Goal: Register for event/course

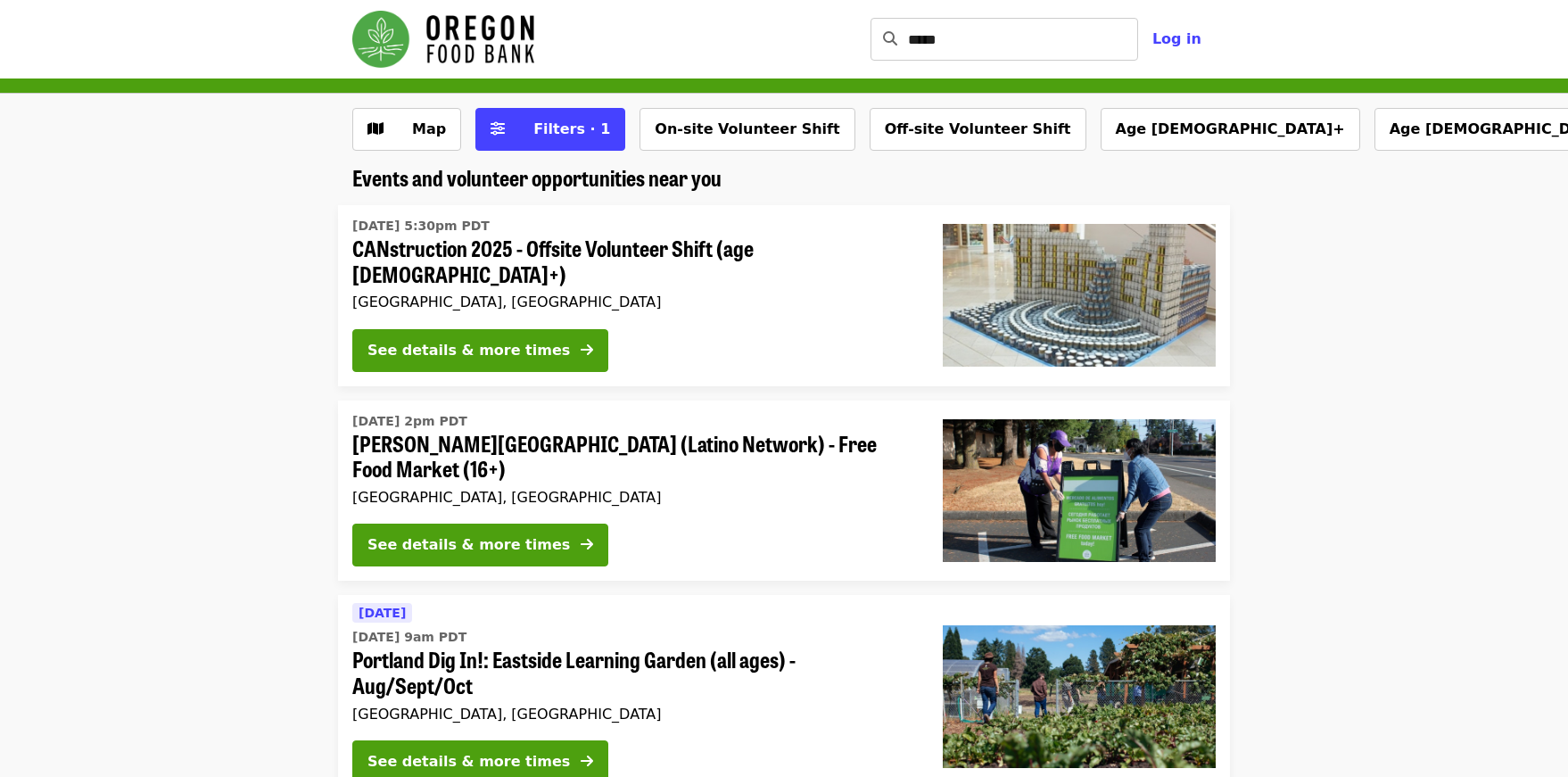
click at [592, 251] on span "CANstruction 2025 - Offsite Volunteer Shift (age [DEMOGRAPHIC_DATA]+)" at bounding box center [633, 261] width 562 height 52
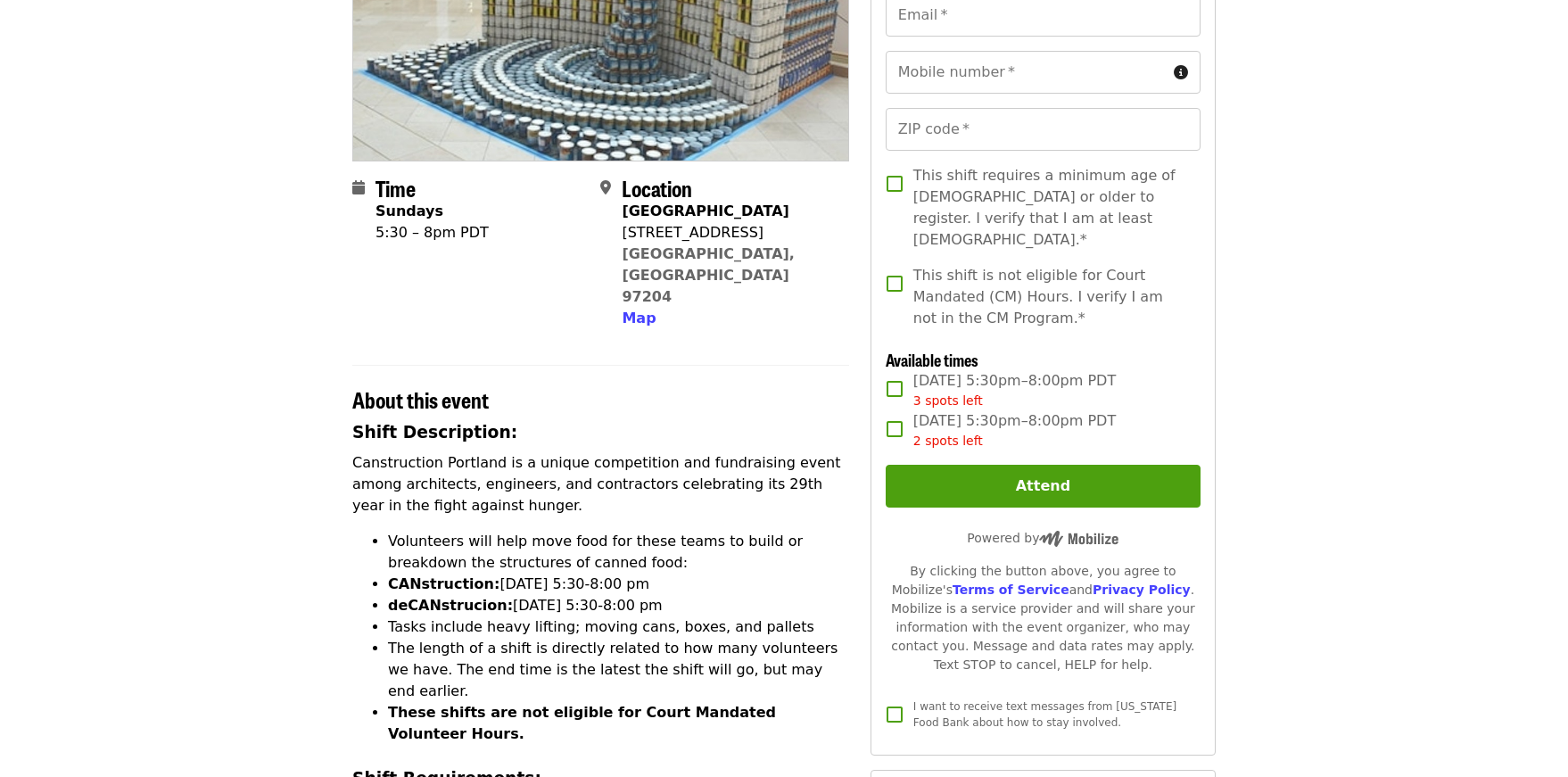
scroll to position [624, 0]
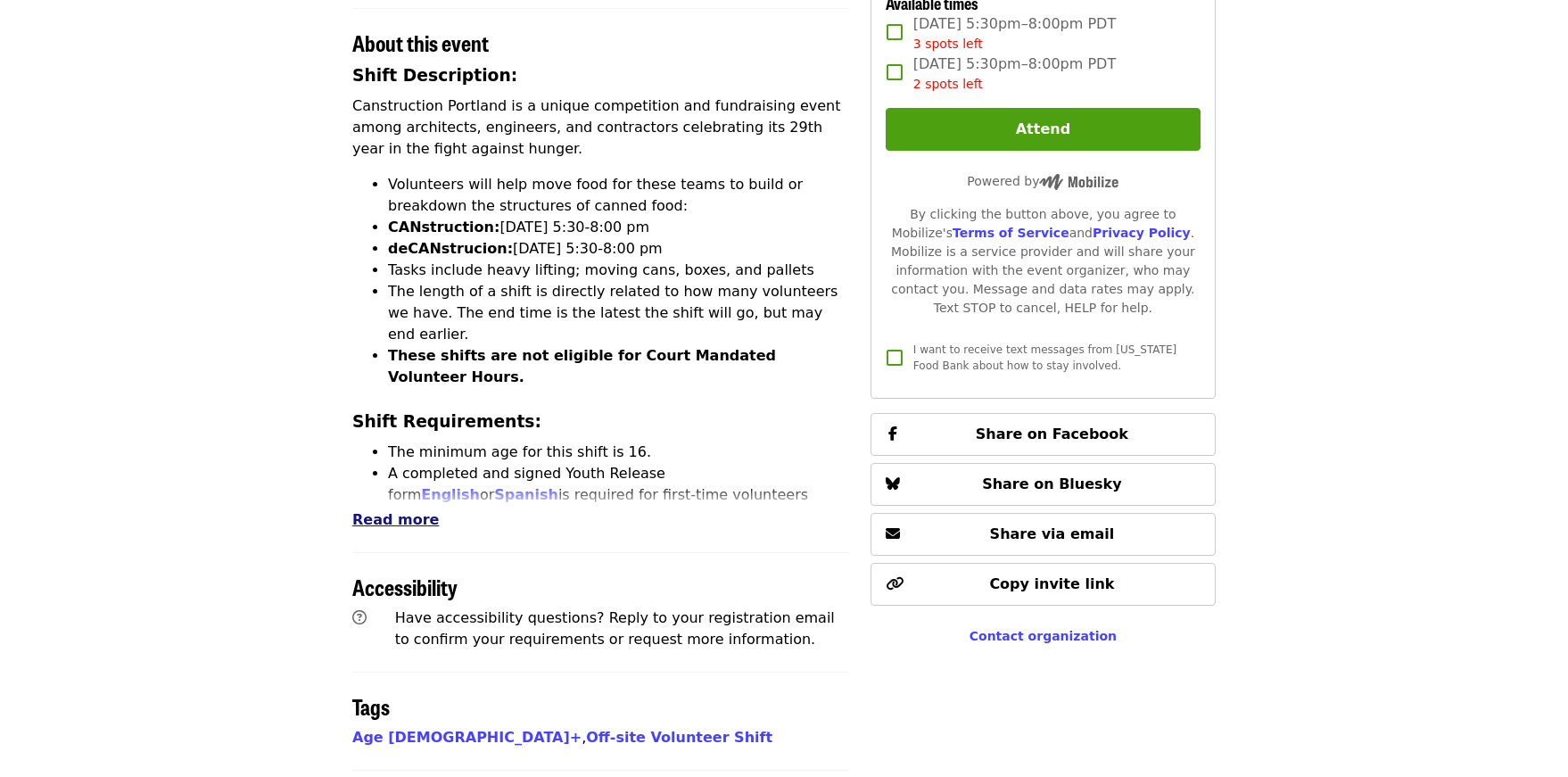
click at [393, 511] on span "Read more" at bounding box center [396, 519] width 87 height 17
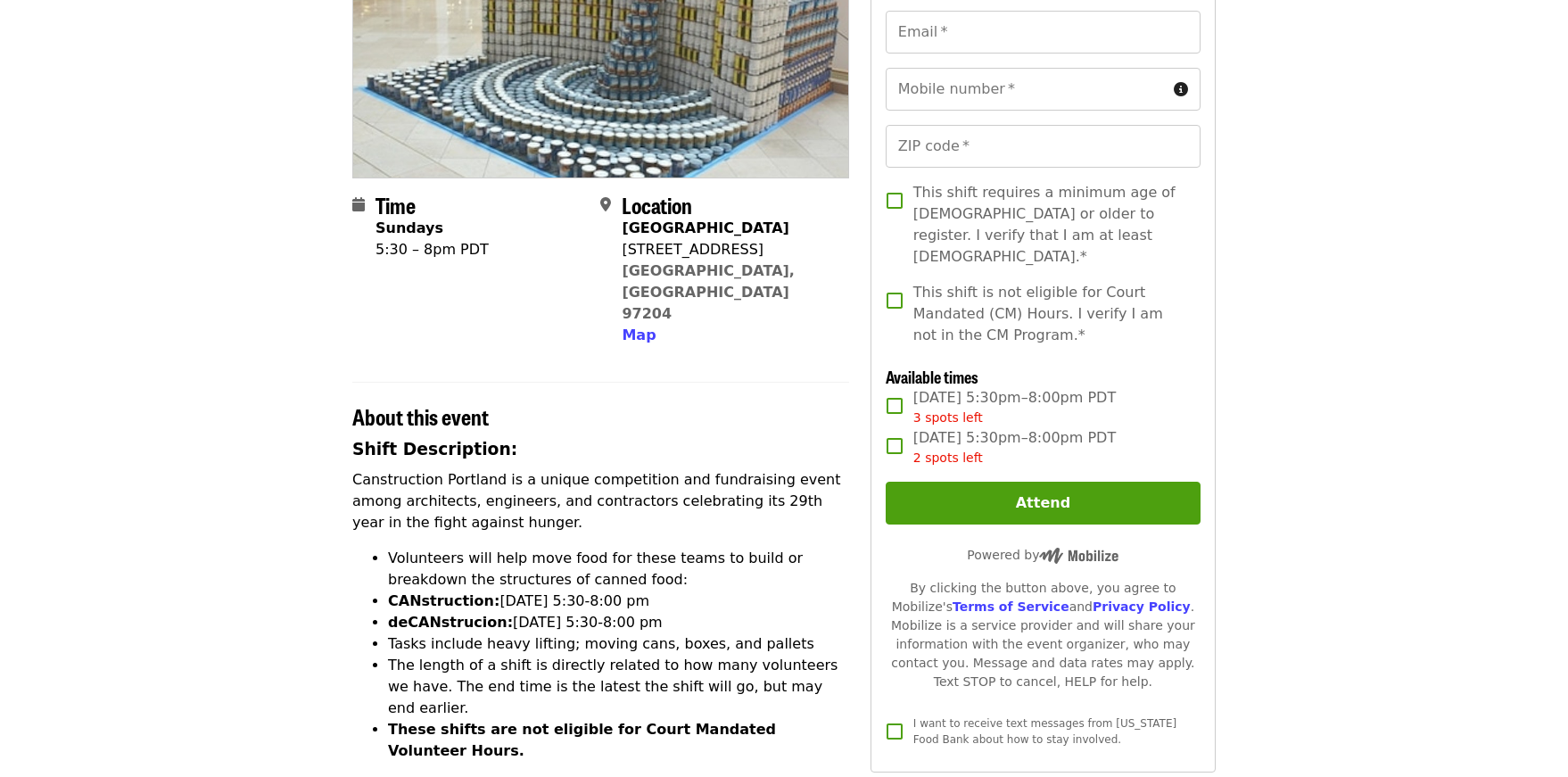
scroll to position [0, 0]
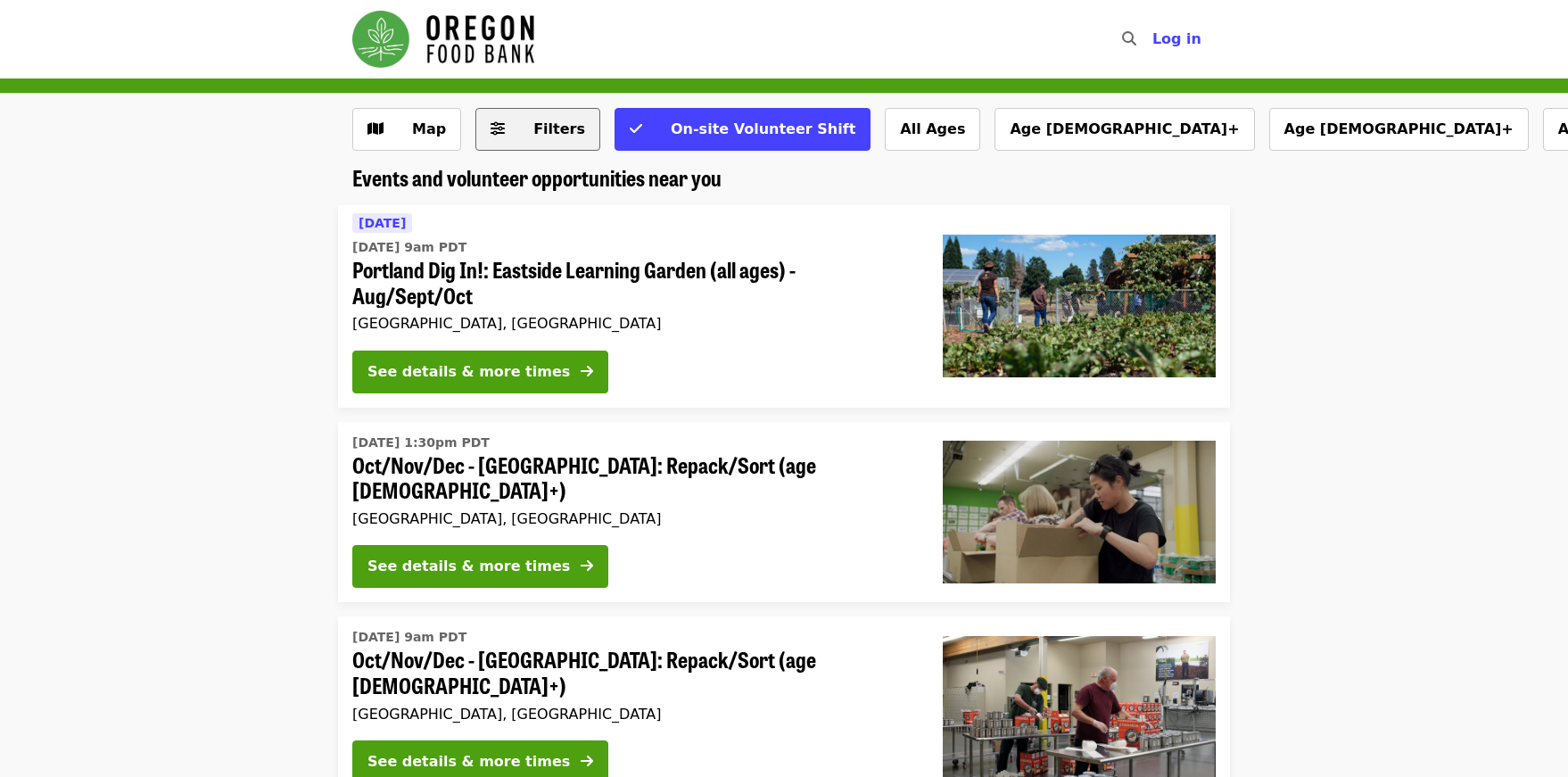
click at [539, 135] on span "Filters" at bounding box center [559, 128] width 52 height 17
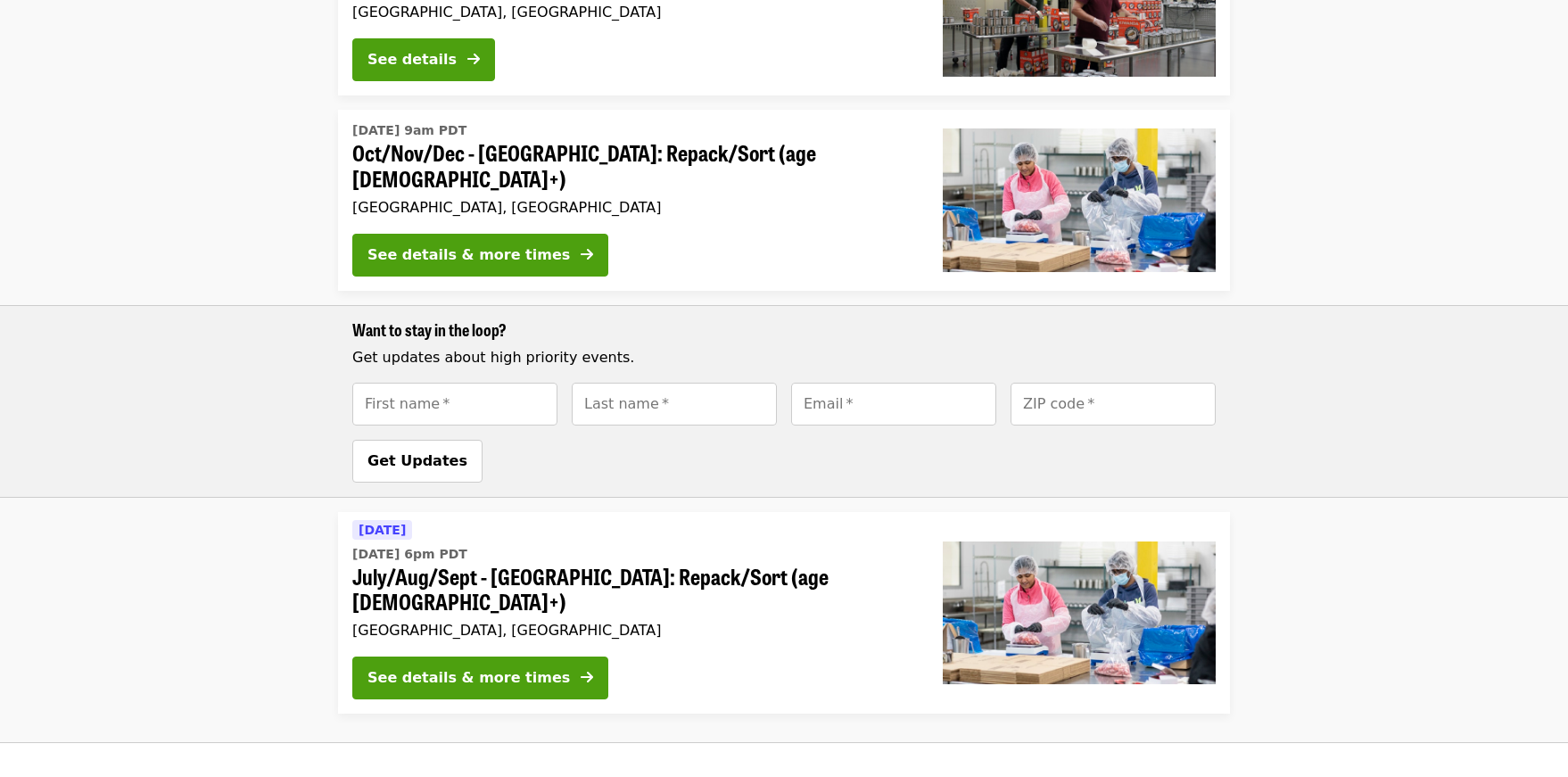
scroll to position [1784, 0]
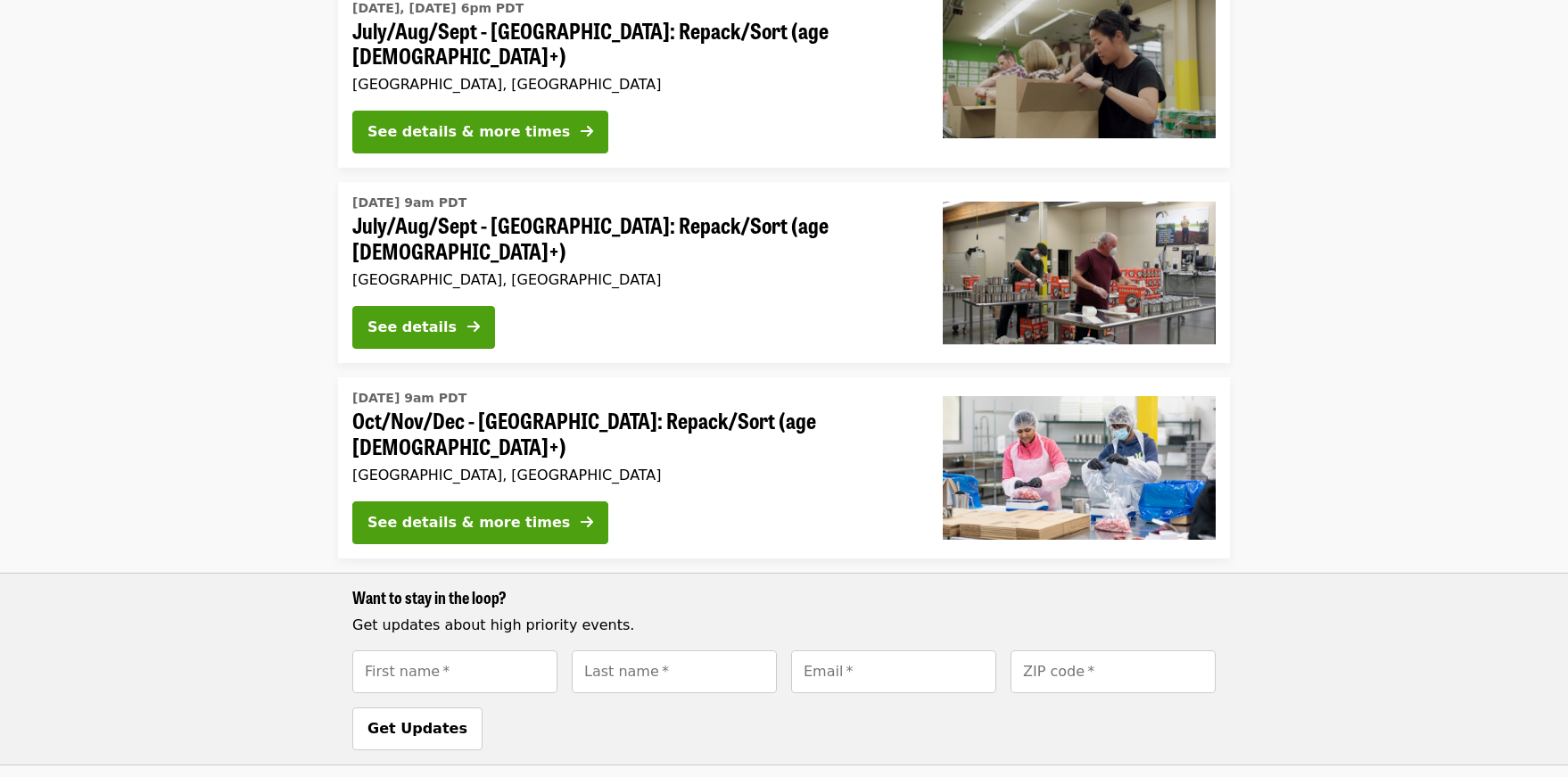
click at [510, 542] on div "[DATE] 9am PDT Oct/Nov/Dec - [GEOGRAPHIC_DATA]: Repack/Sort (age [DEMOGRAPHIC_D…" at bounding box center [633, 468] width 591 height 181
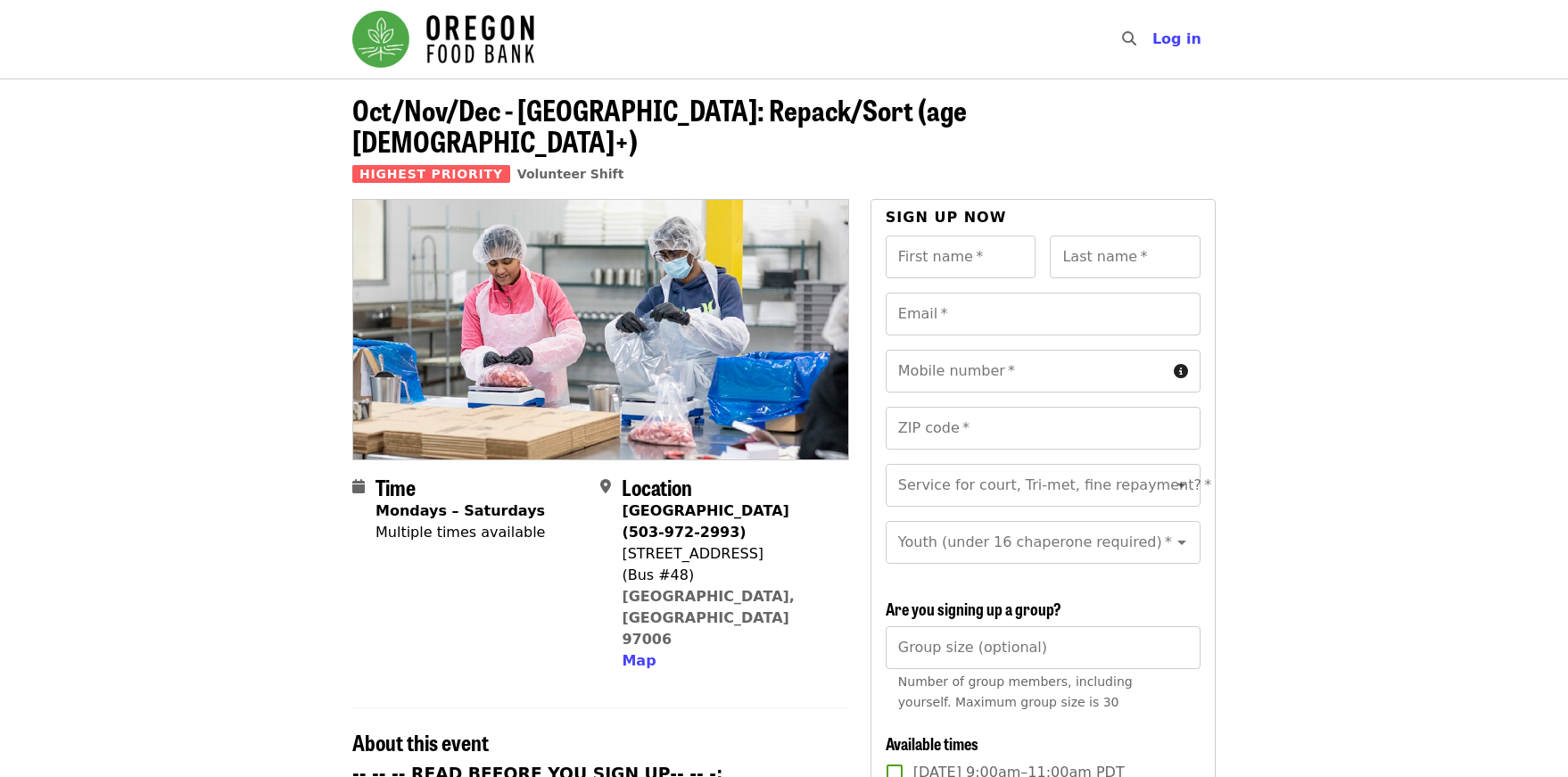
click at [775, 564] on div "(Bus #48)" at bounding box center [728, 575] width 213 height 22
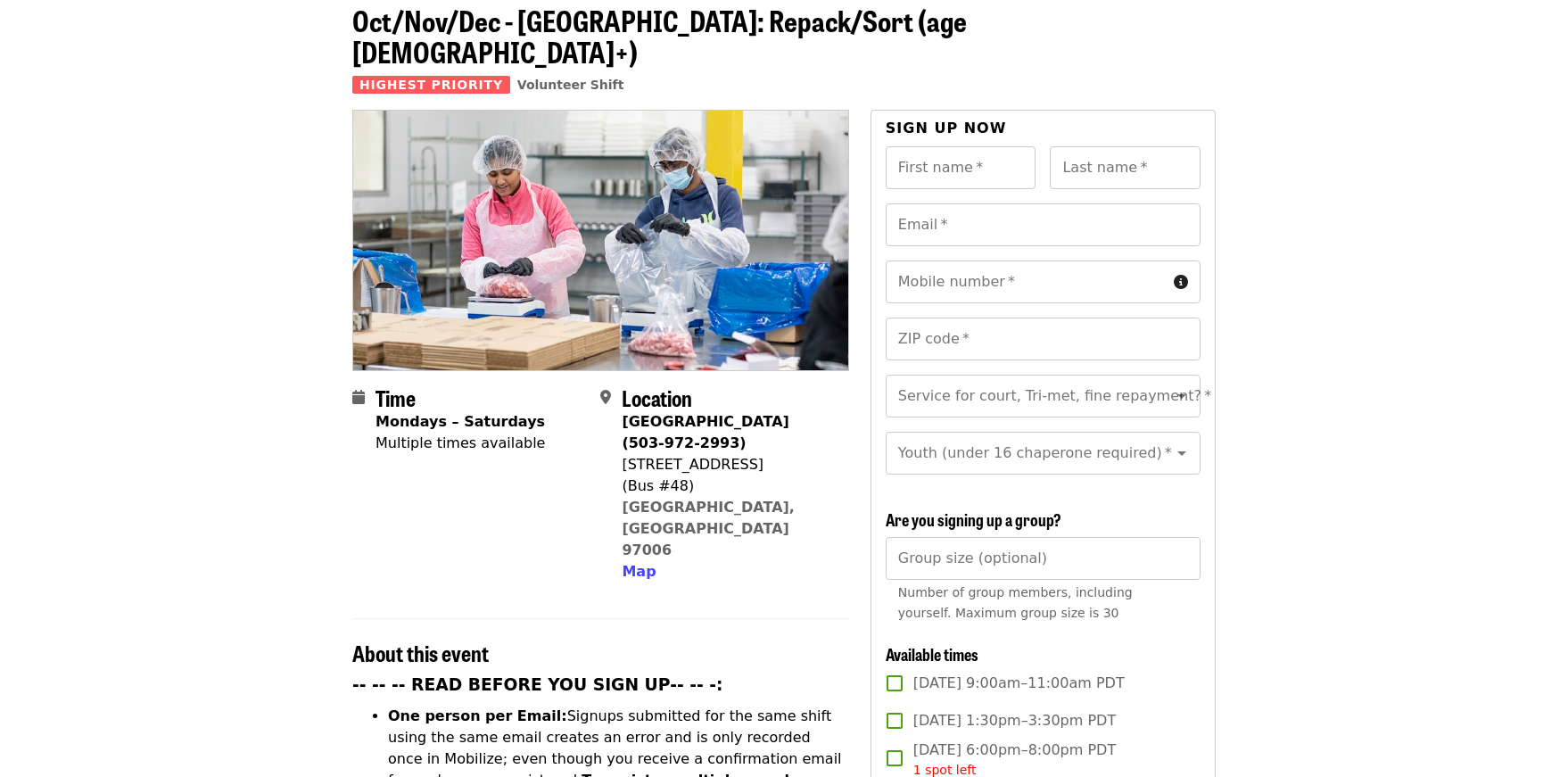
scroll to position [356, 0]
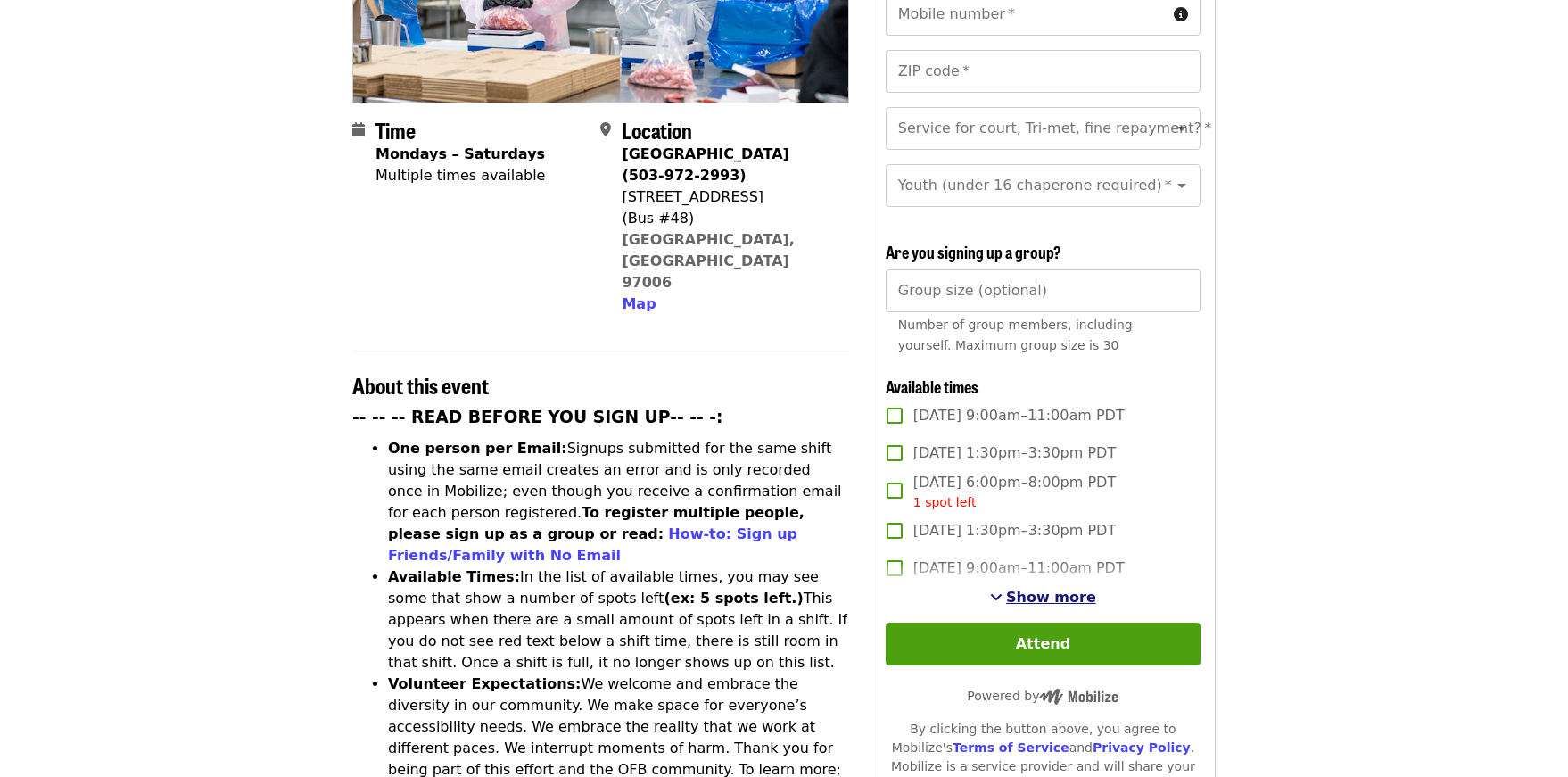
click at [1056, 589] on span "Show more" at bounding box center [1051, 597] width 90 height 17
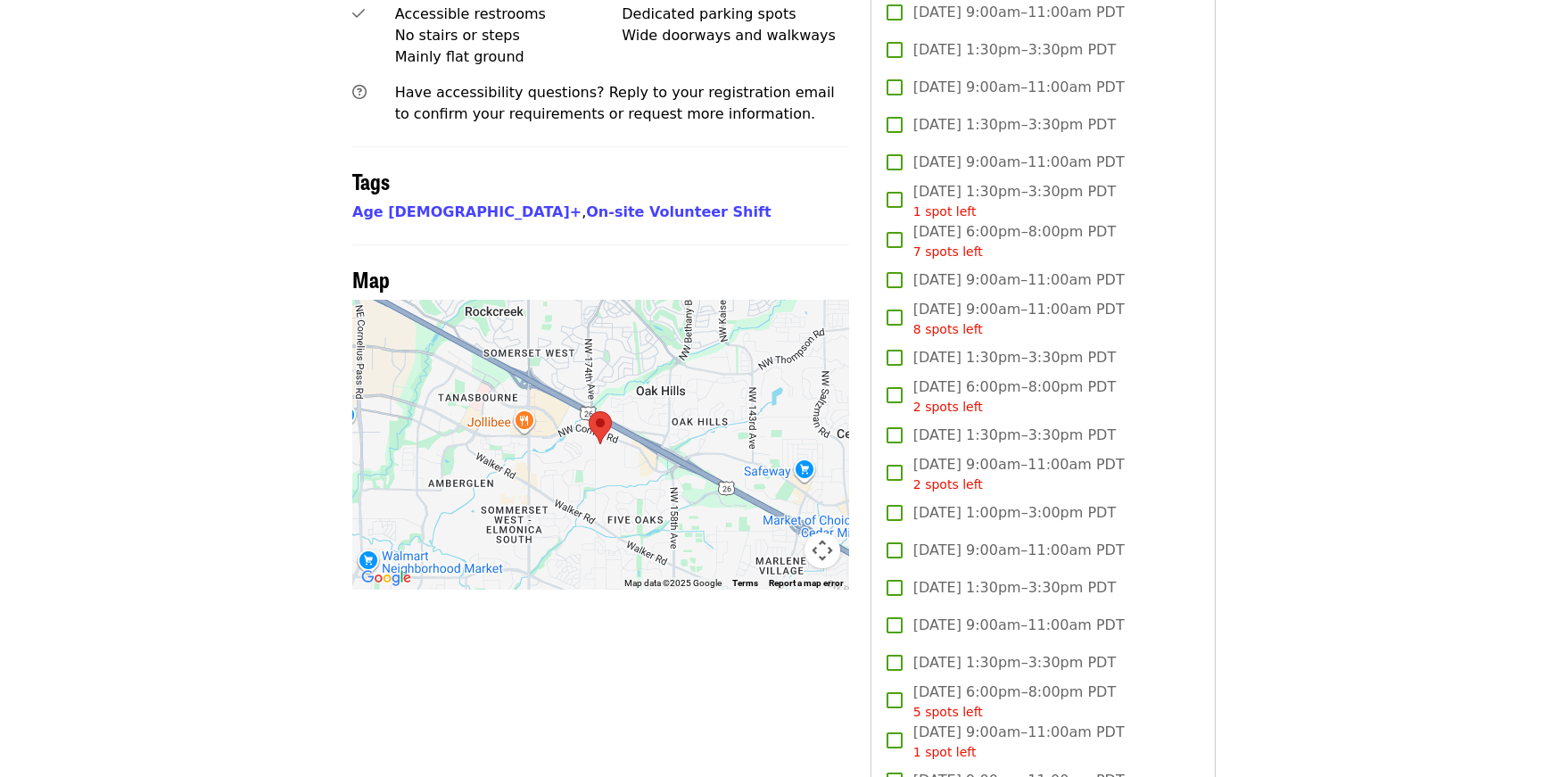
scroll to position [1070, 0]
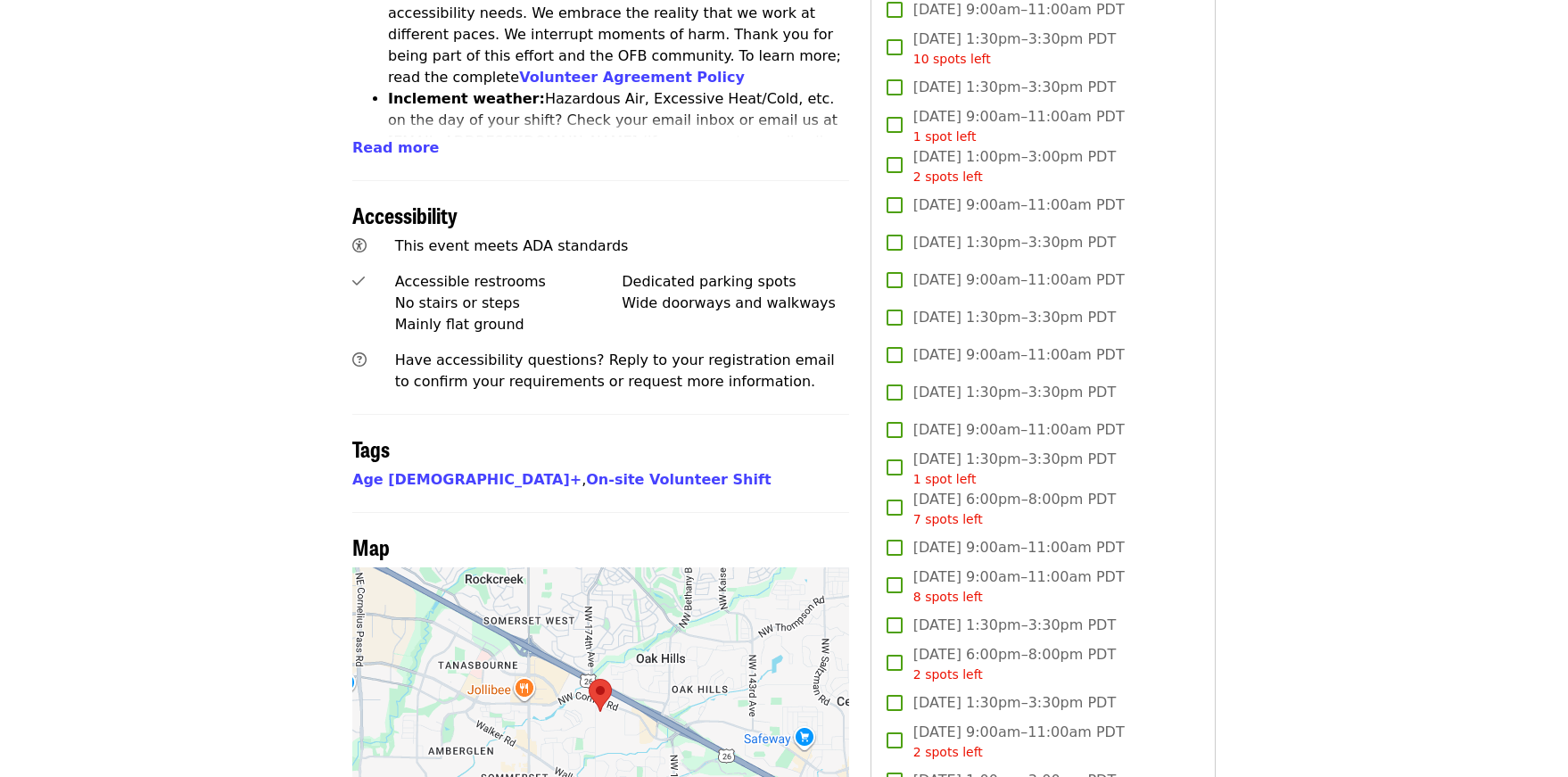
click at [956, 503] on span "[DATE] 6:00pm–8:00pm PDT 7 spots left" at bounding box center [1014, 508] width 203 height 40
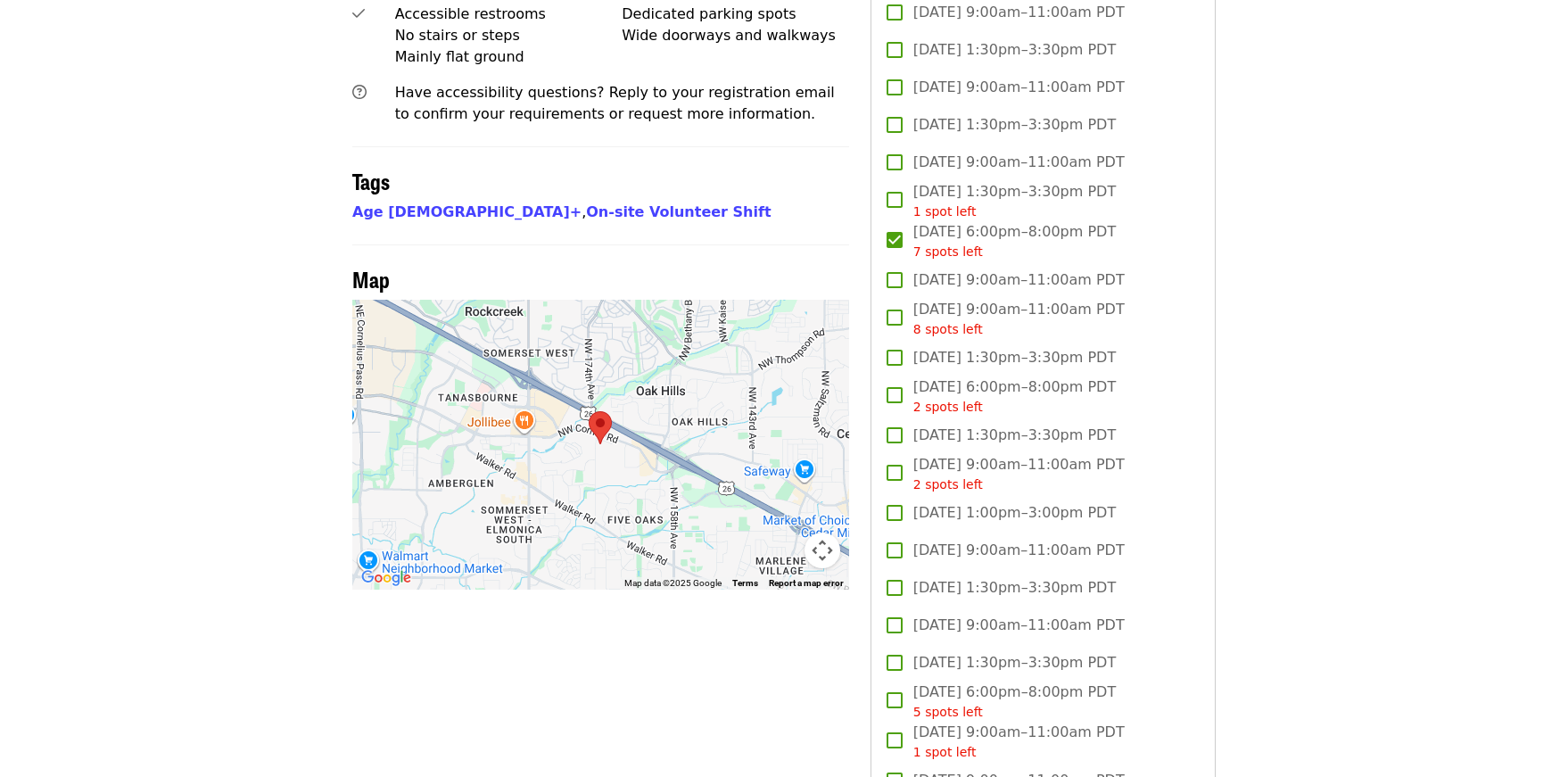
scroll to position [1517, 0]
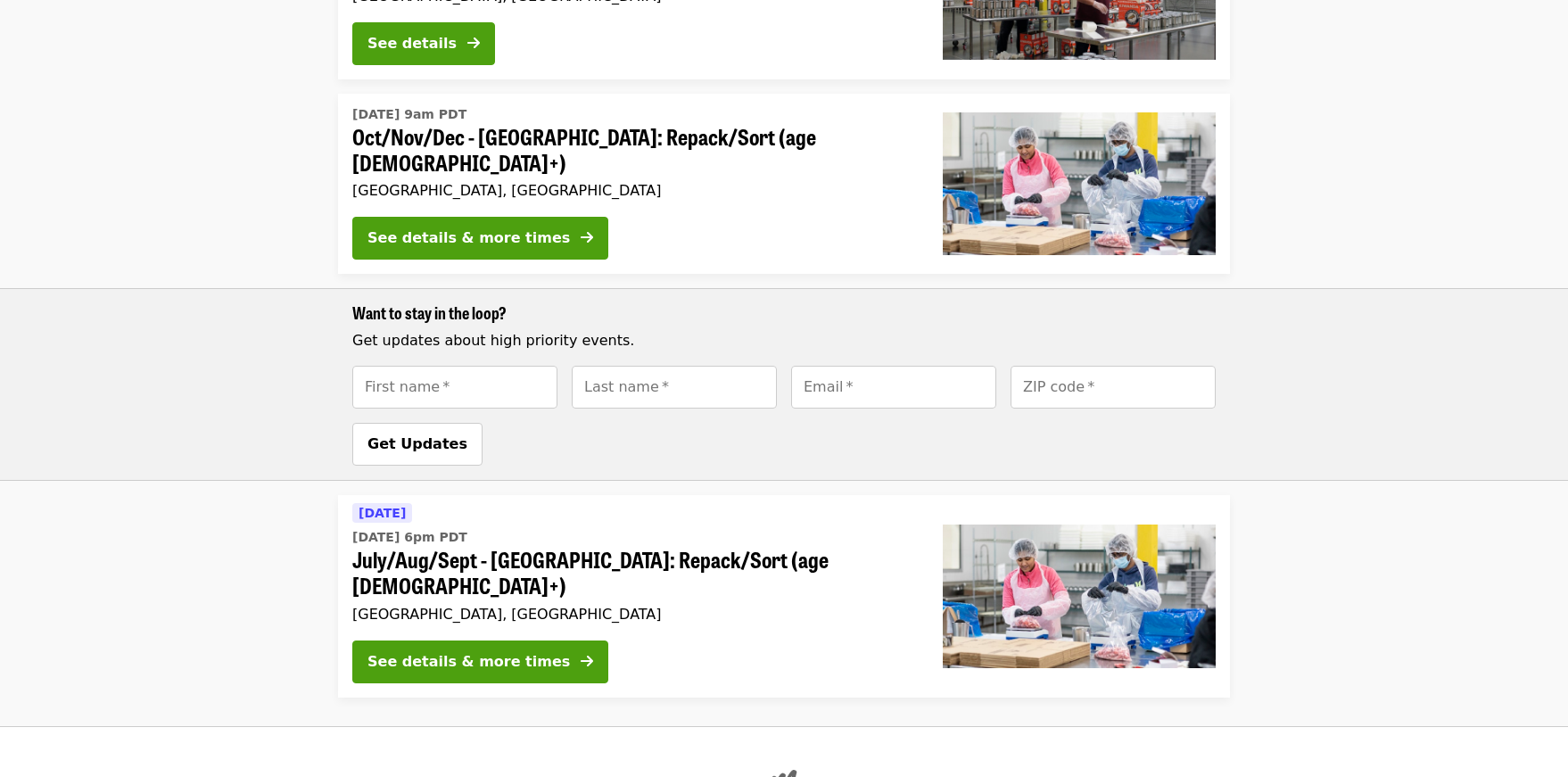
scroll to position [1041, 0]
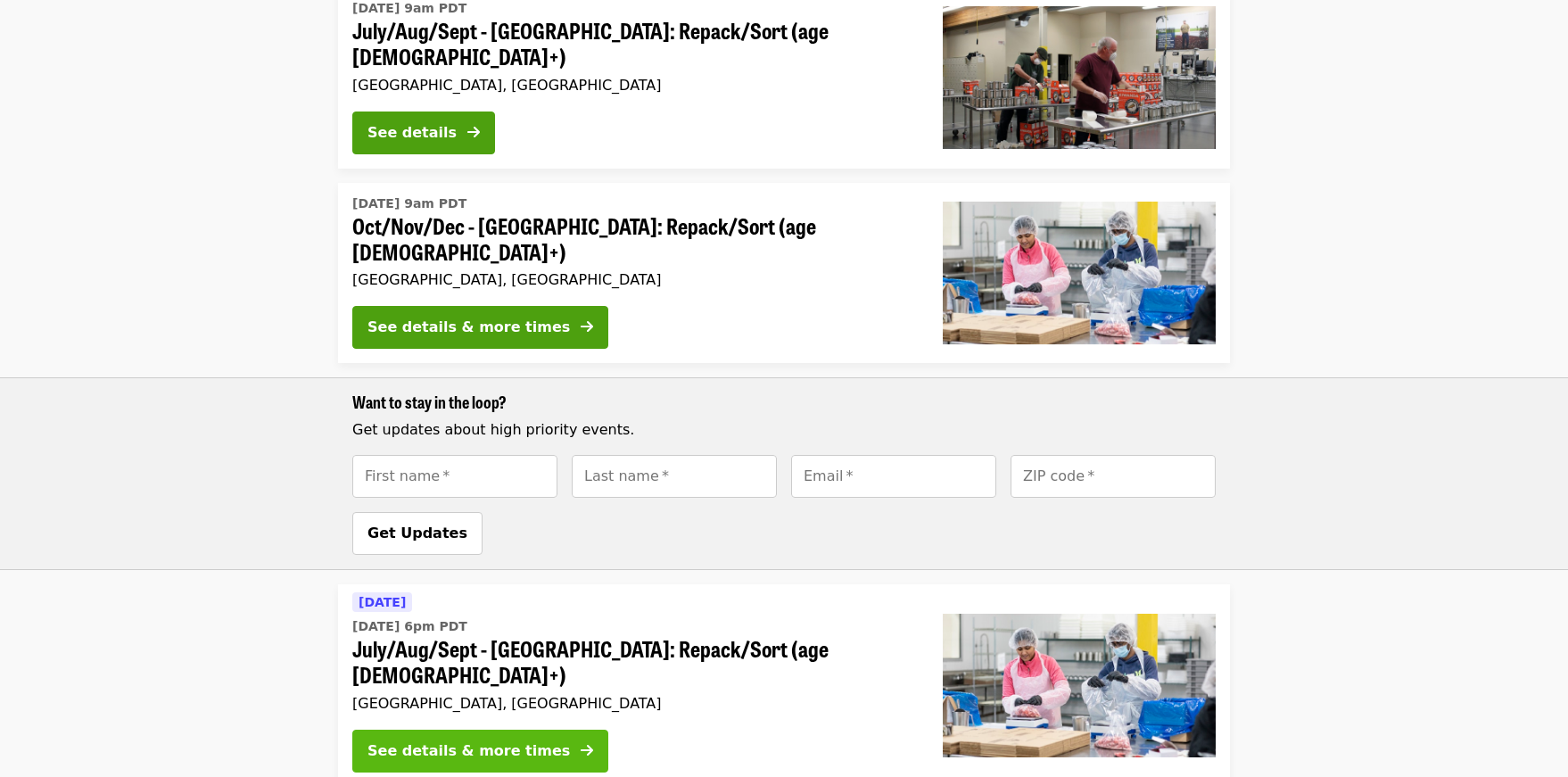
click at [477, 741] on div "See details & more times" at bounding box center [469, 751] width 203 height 22
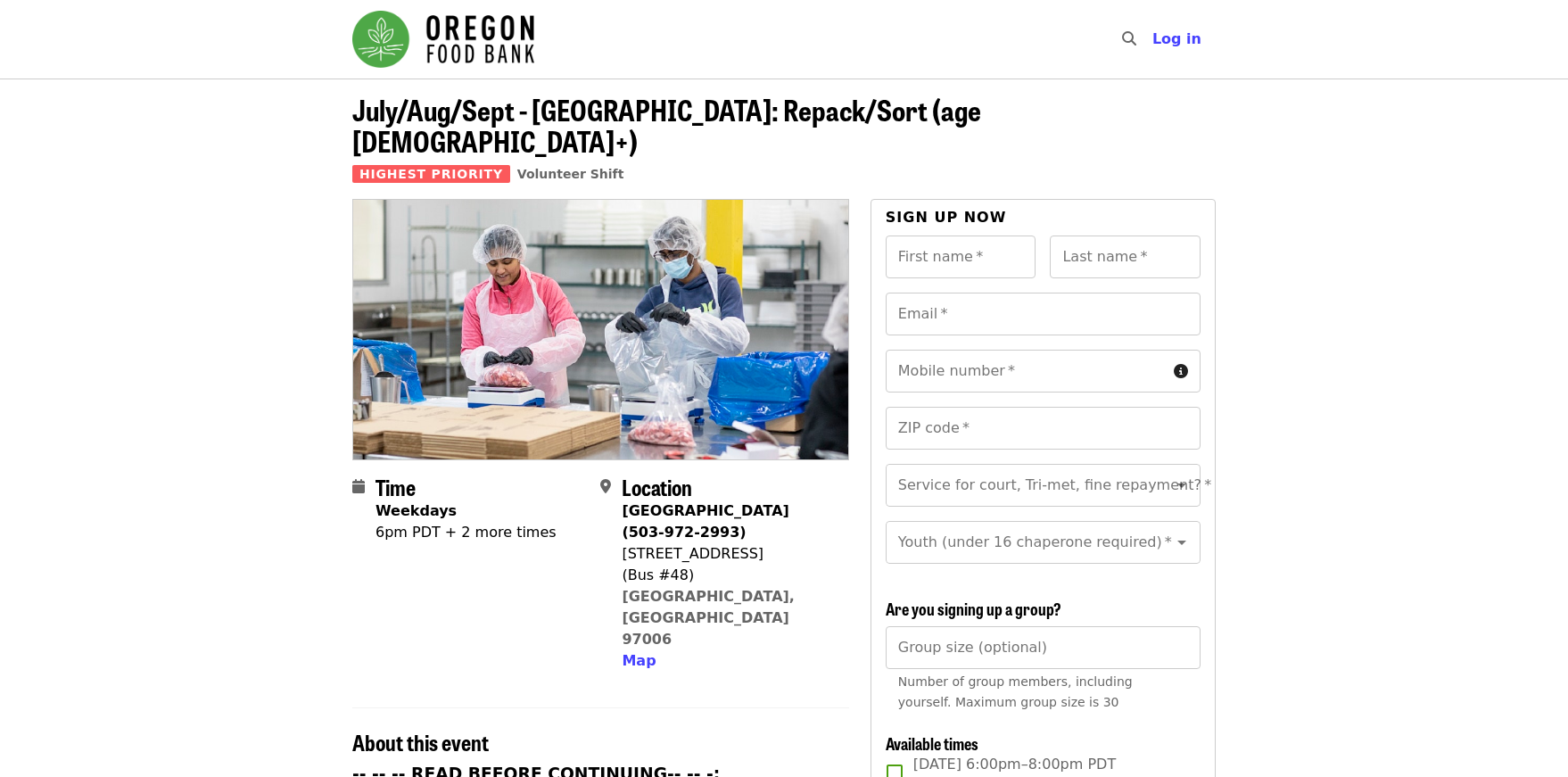
scroll to position [356, 0]
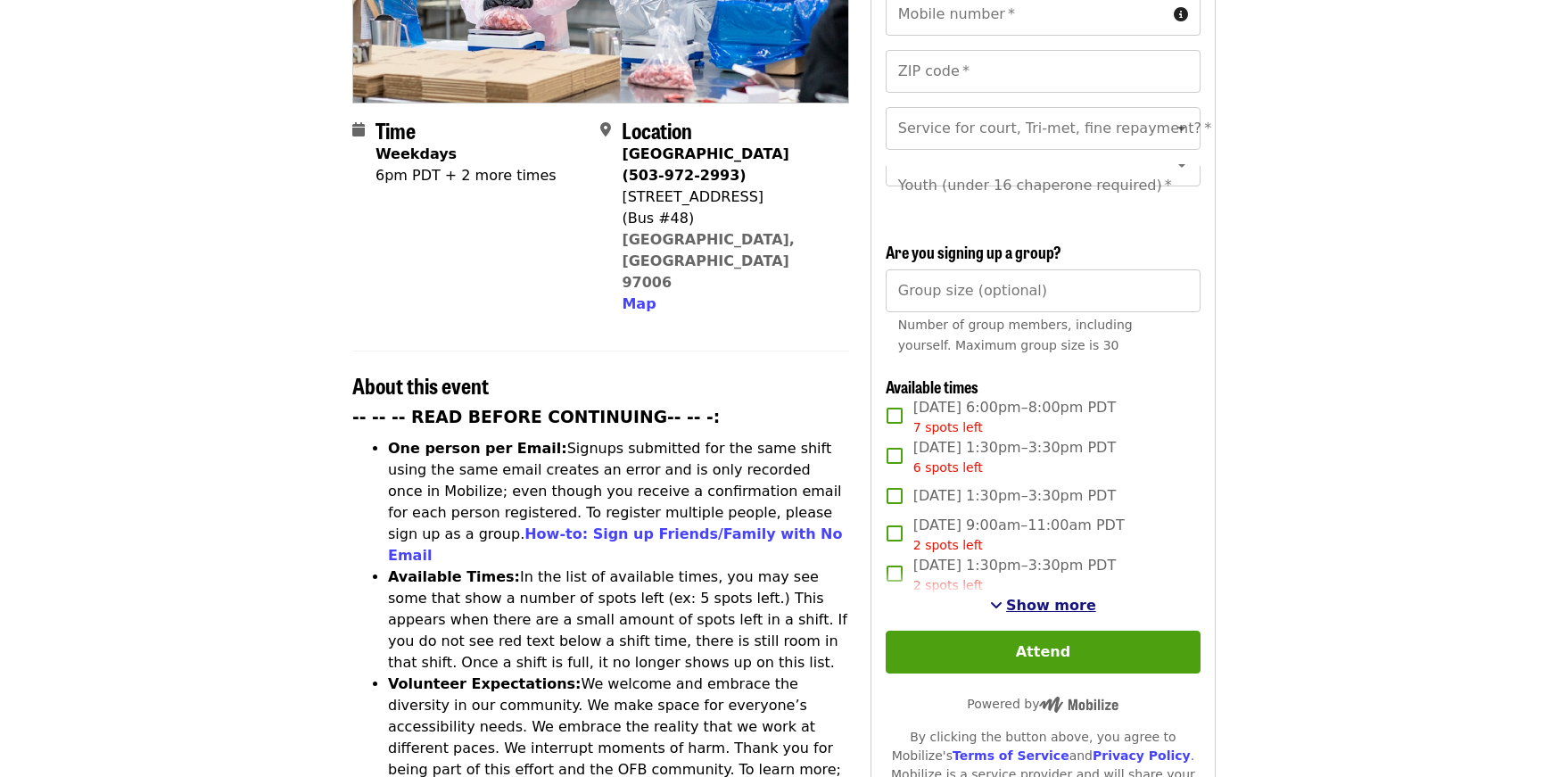
click at [1026, 599] on span "Show more" at bounding box center [1051, 605] width 90 height 17
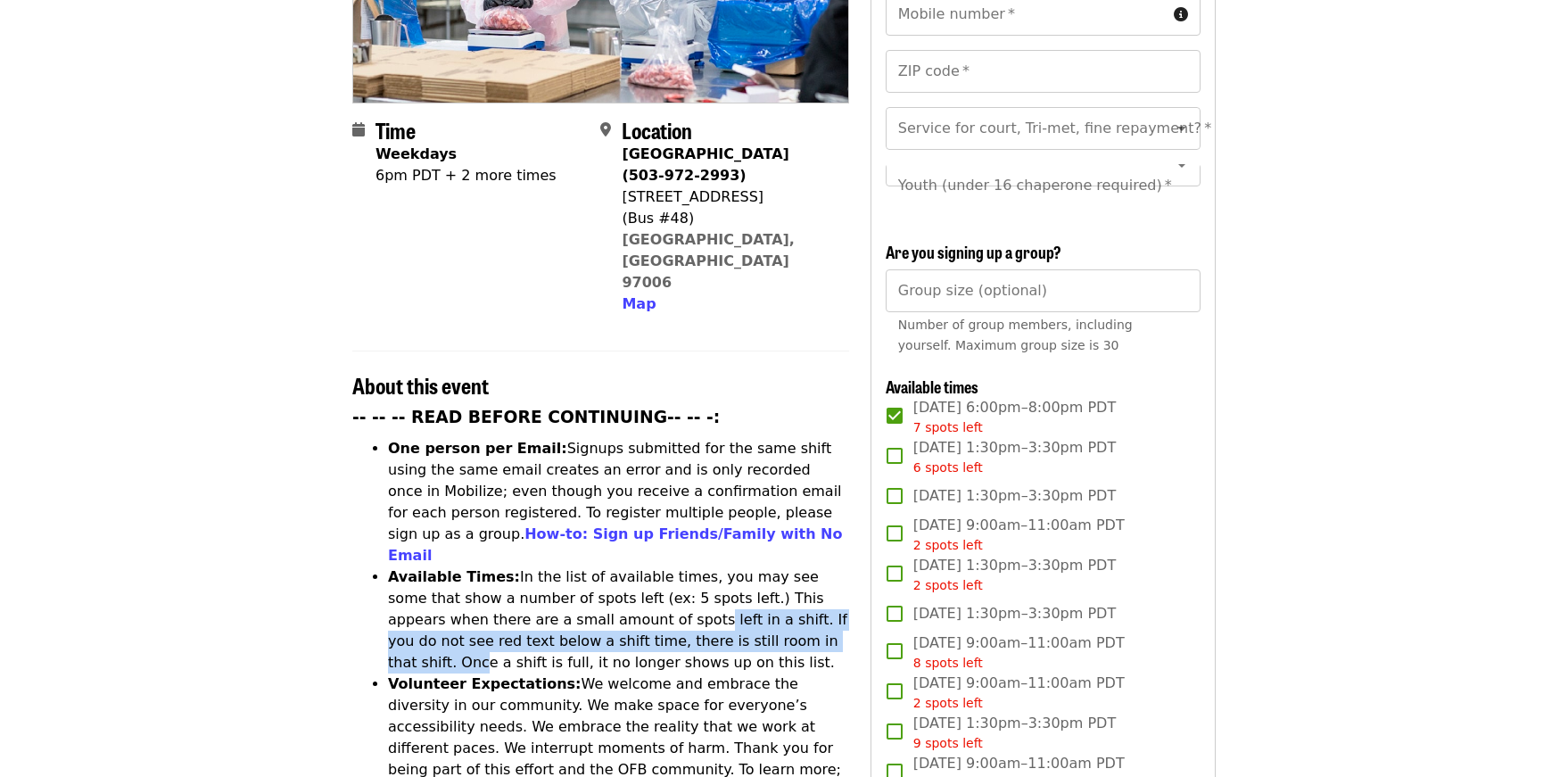
drag, startPoint x: 557, startPoint y: 522, endPoint x: 717, endPoint y: 543, distance: 161.4
click at [717, 566] on li "Available Times: In the list of available times, you may see some that show a n…" at bounding box center [619, 619] width 461 height 107
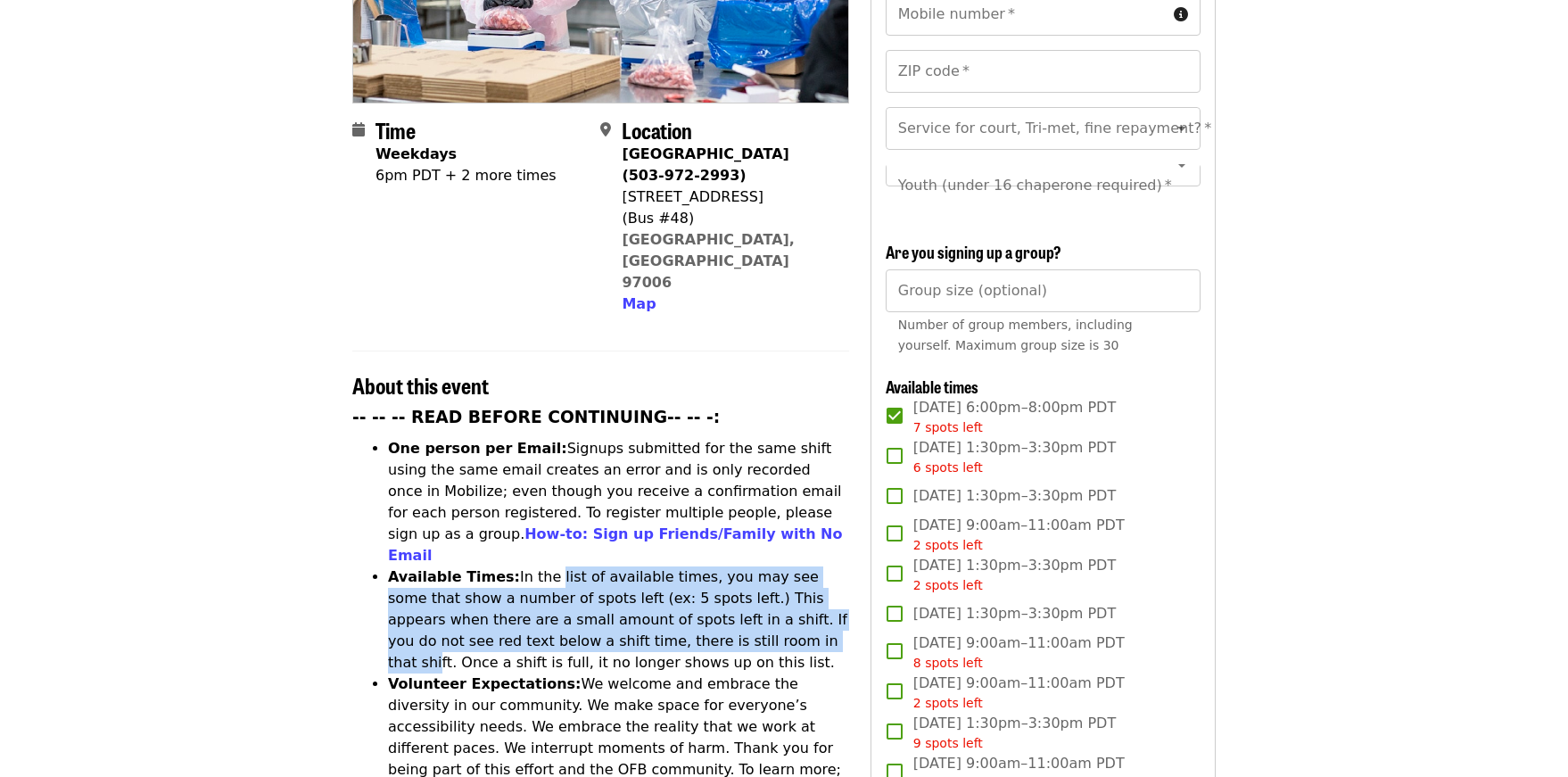
drag, startPoint x: 572, startPoint y: 528, endPoint x: 535, endPoint y: 487, distance: 55.2
click at [535, 566] on li "Available Times: In the list of available times, you may see some that show a n…" at bounding box center [619, 619] width 461 height 107
click at [632, 566] on li "Available Times: In the list of available times, you may see some that show a n…" at bounding box center [619, 619] width 461 height 107
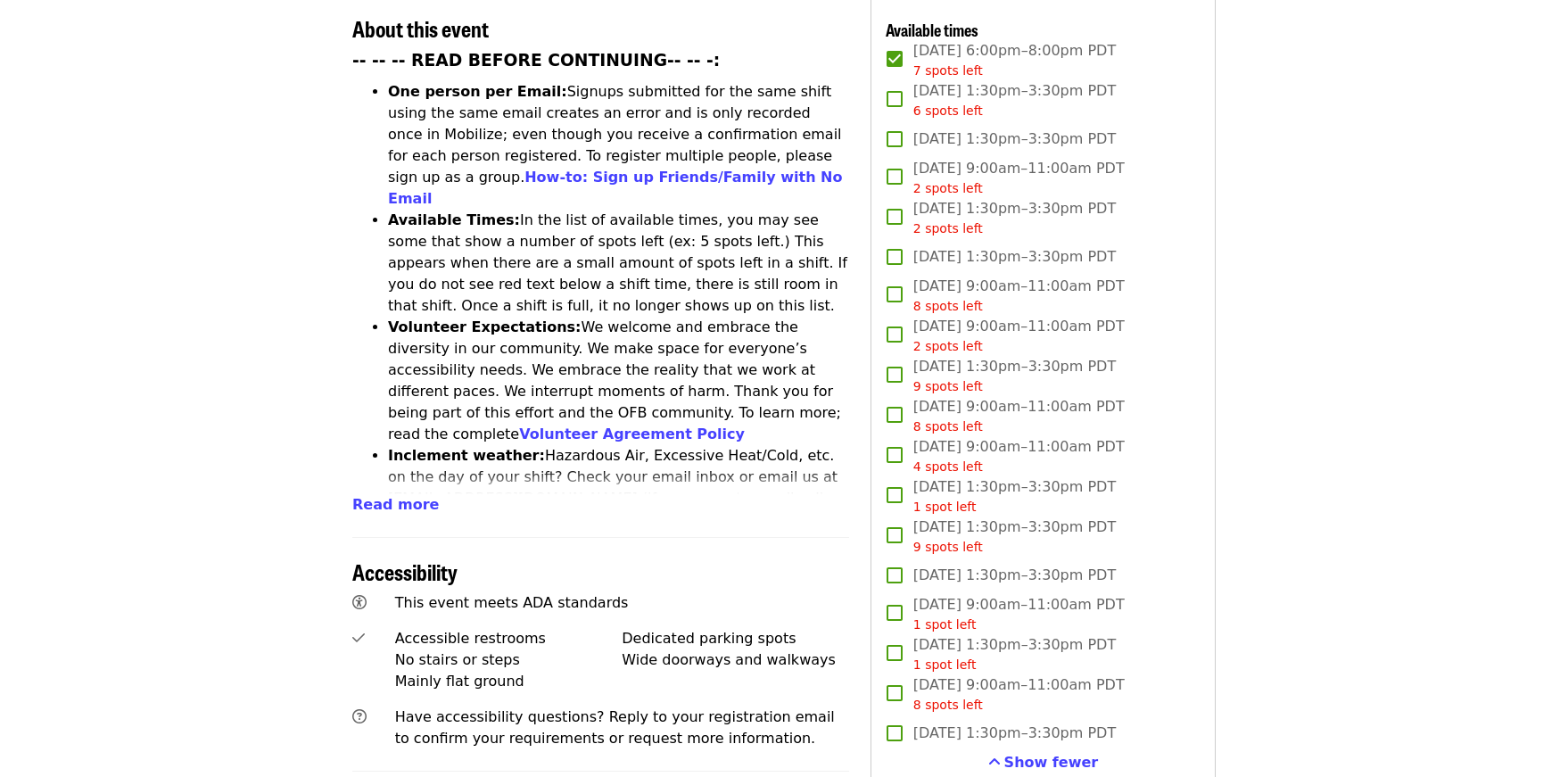
scroll to position [535, 0]
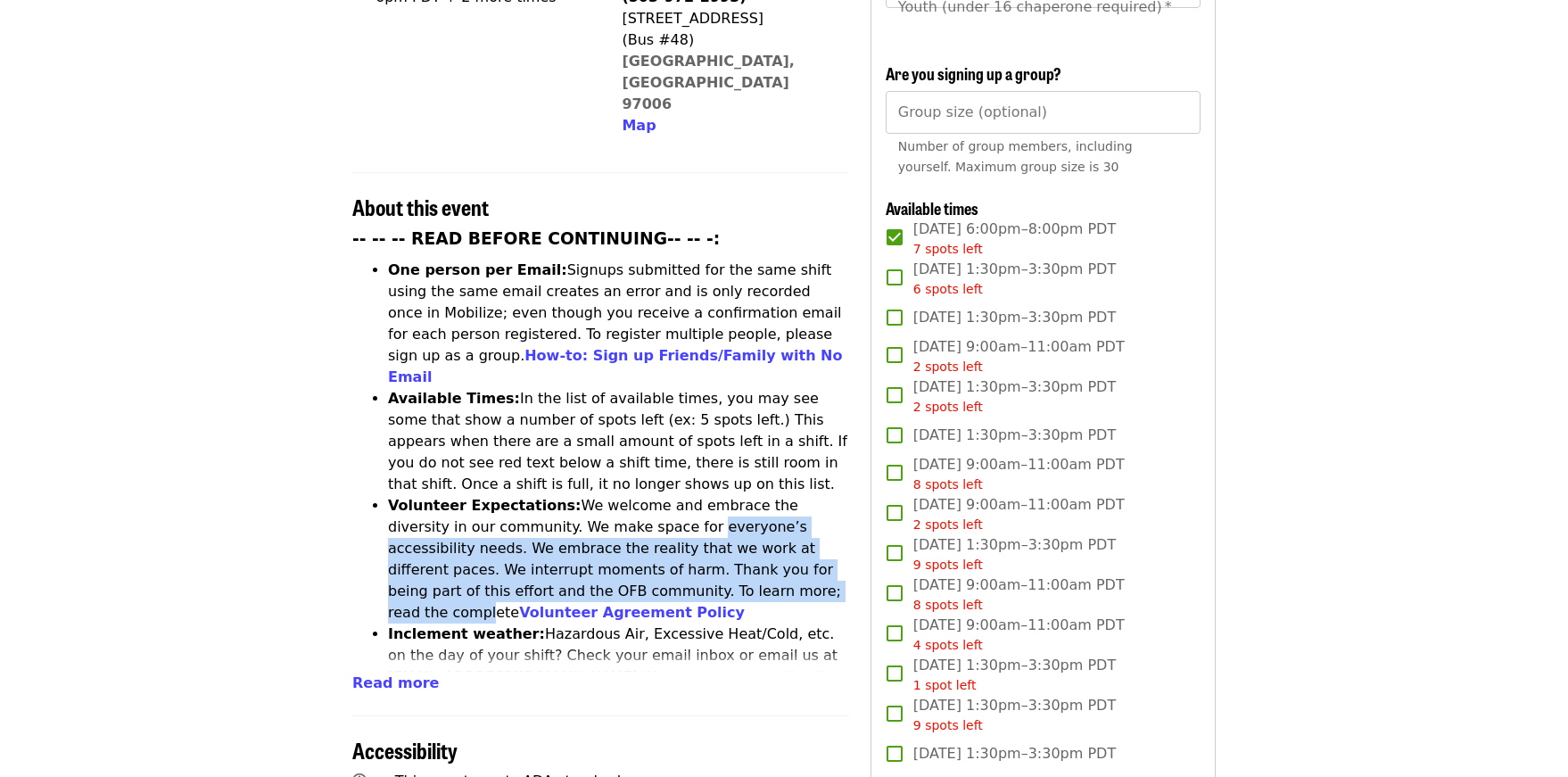
drag, startPoint x: 649, startPoint y: 497, endPoint x: 587, endPoint y: 439, distance: 84.9
click at [587, 495] on li "Volunteer Expectations: We welcome and embrace the diversity in our community. …" at bounding box center [619, 559] width 461 height 128
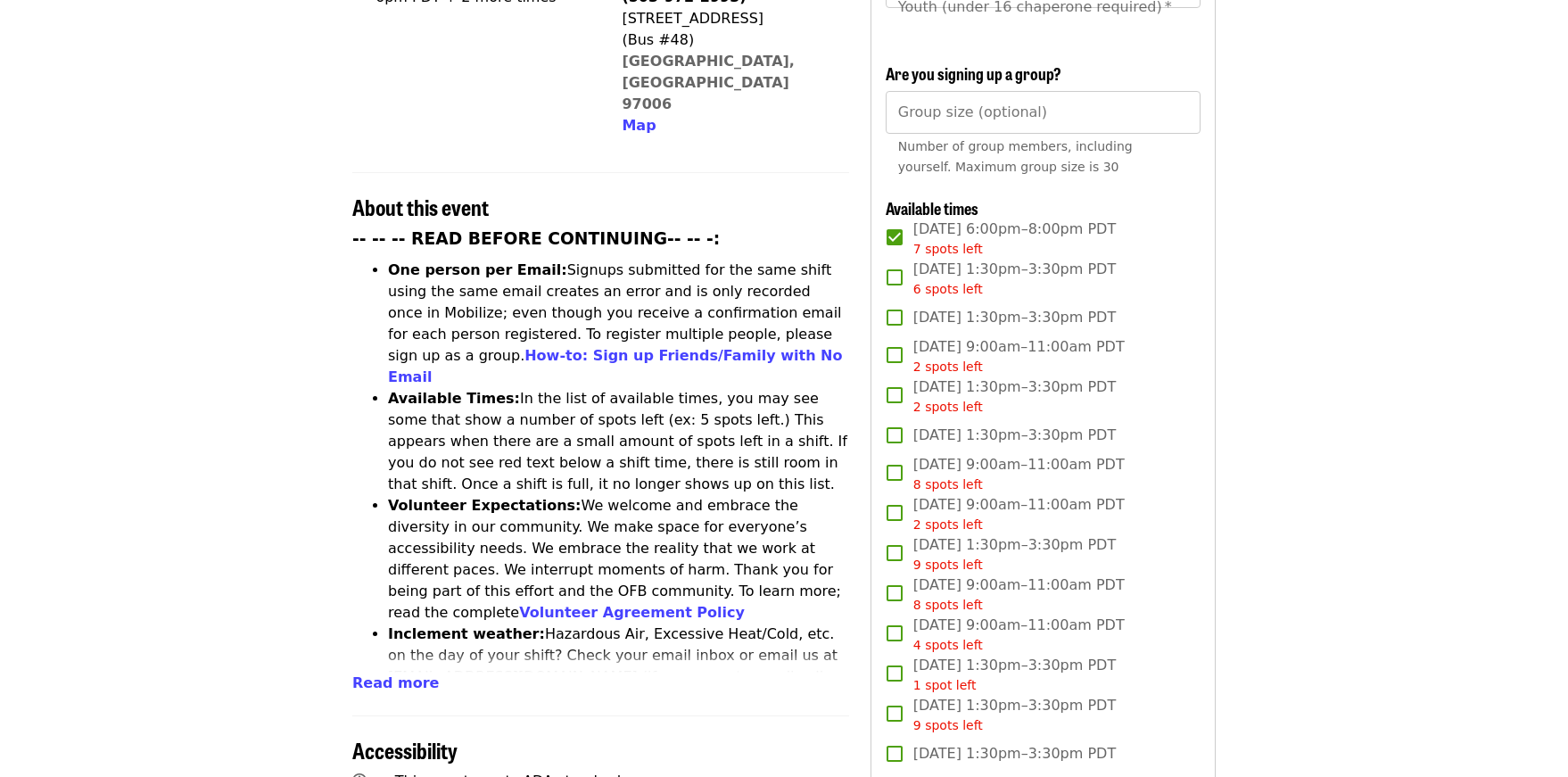
drag, startPoint x: 587, startPoint y: 439, endPoint x: 653, endPoint y: 487, distance: 81.6
click at [653, 495] on li "Volunteer Expectations: We welcome and embrace the diversity in our community. …" at bounding box center [619, 559] width 461 height 128
click at [569, 495] on li "Volunteer Expectations: We welcome and embrace the diversity in our community. …" at bounding box center [619, 559] width 461 height 128
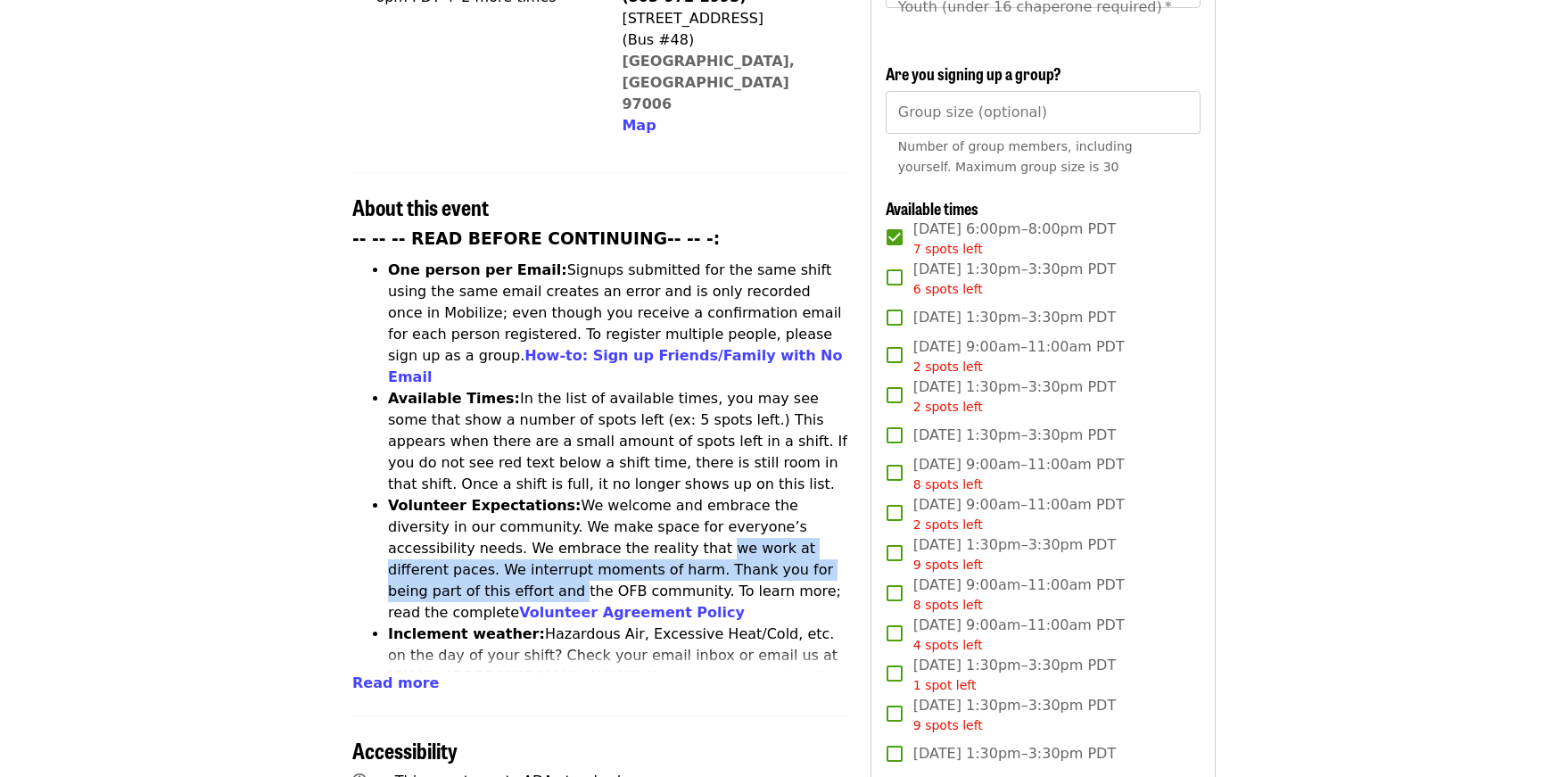
drag, startPoint x: 537, startPoint y: 444, endPoint x: 771, endPoint y: 469, distance: 235.3
click at [771, 495] on li "Volunteer Expectations: We welcome and embrace the diversity in our community. …" at bounding box center [619, 559] width 461 height 128
click at [667, 495] on li "Volunteer Expectations: We welcome and embrace the diversity in our community. …" at bounding box center [619, 559] width 461 height 128
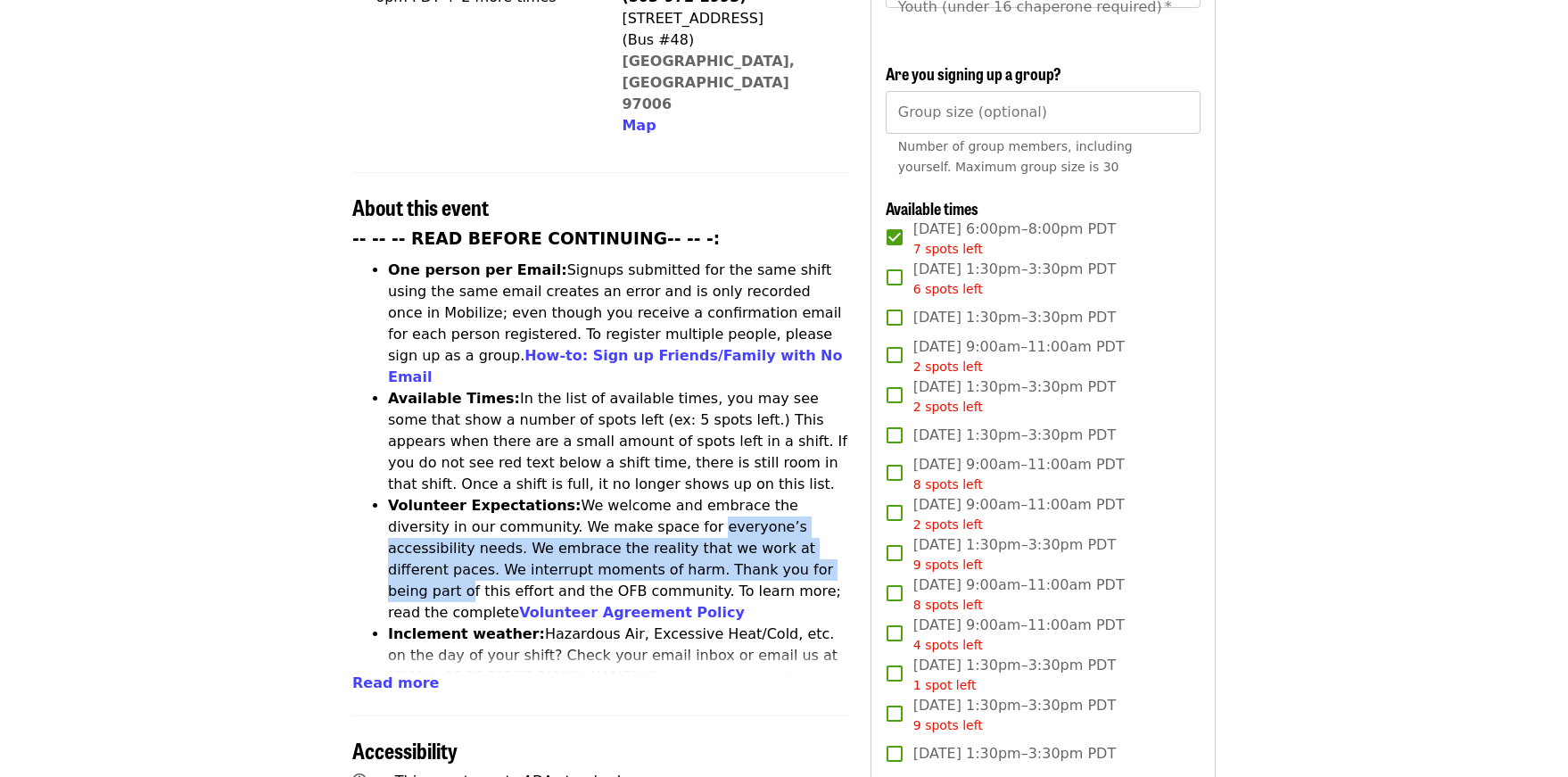
drag, startPoint x: 667, startPoint y: 473, endPoint x: 583, endPoint y: 437, distance: 91.4
click at [583, 495] on li "Volunteer Expectations: We welcome and embrace the diversity in our community. …" at bounding box center [619, 559] width 461 height 128
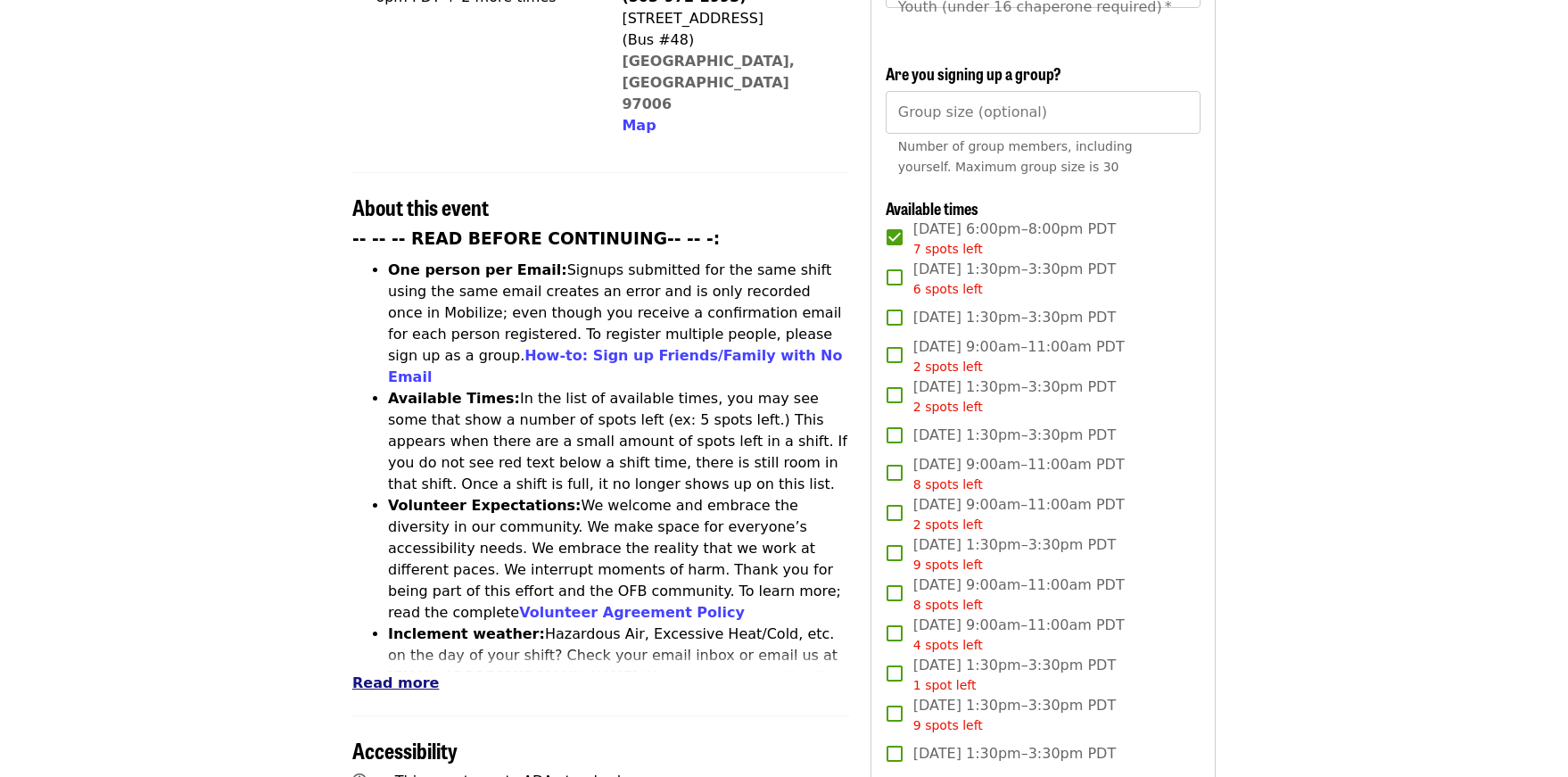
click at [398, 675] on span "Read more" at bounding box center [396, 682] width 87 height 17
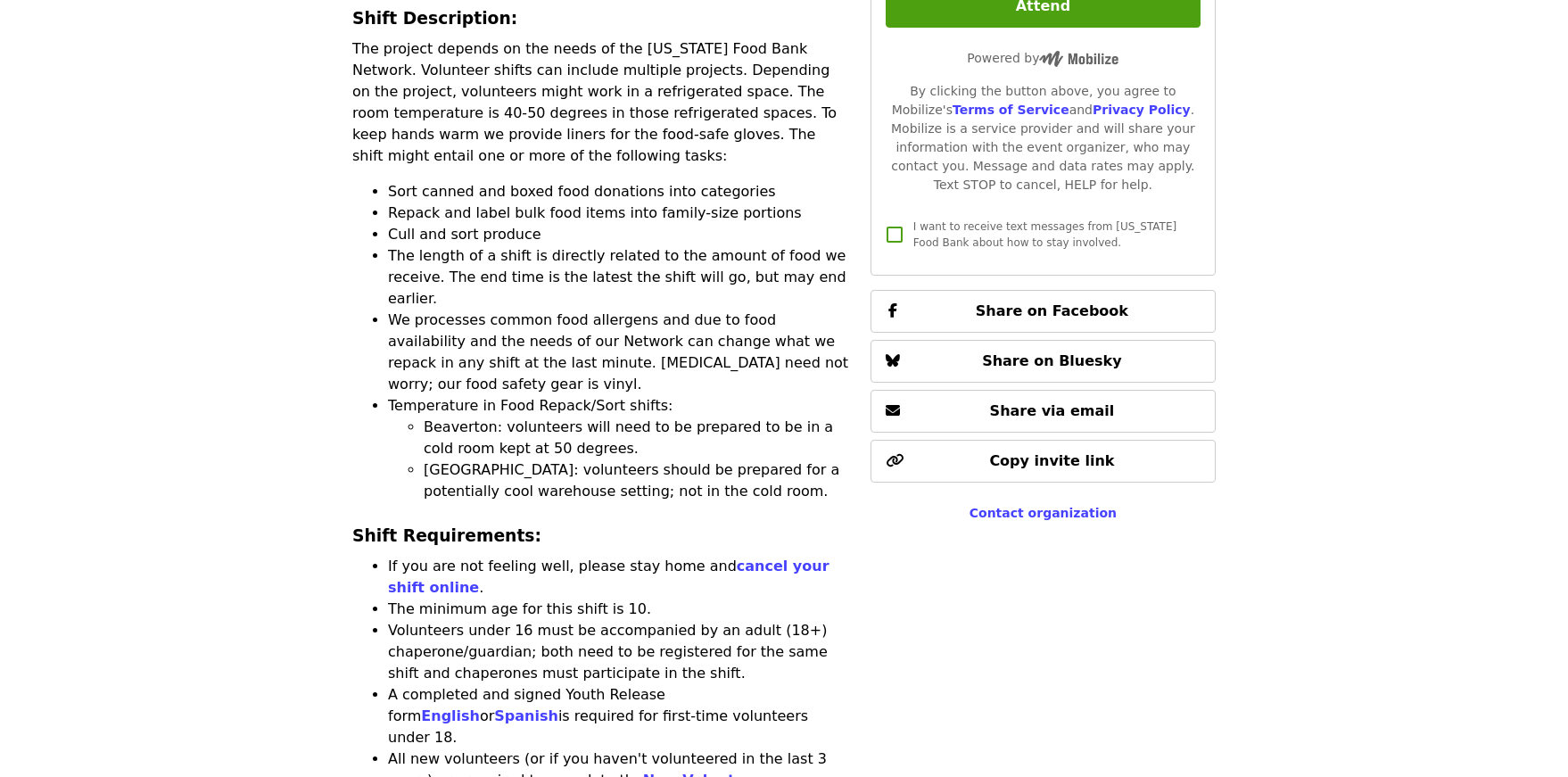
scroll to position [1695, 0]
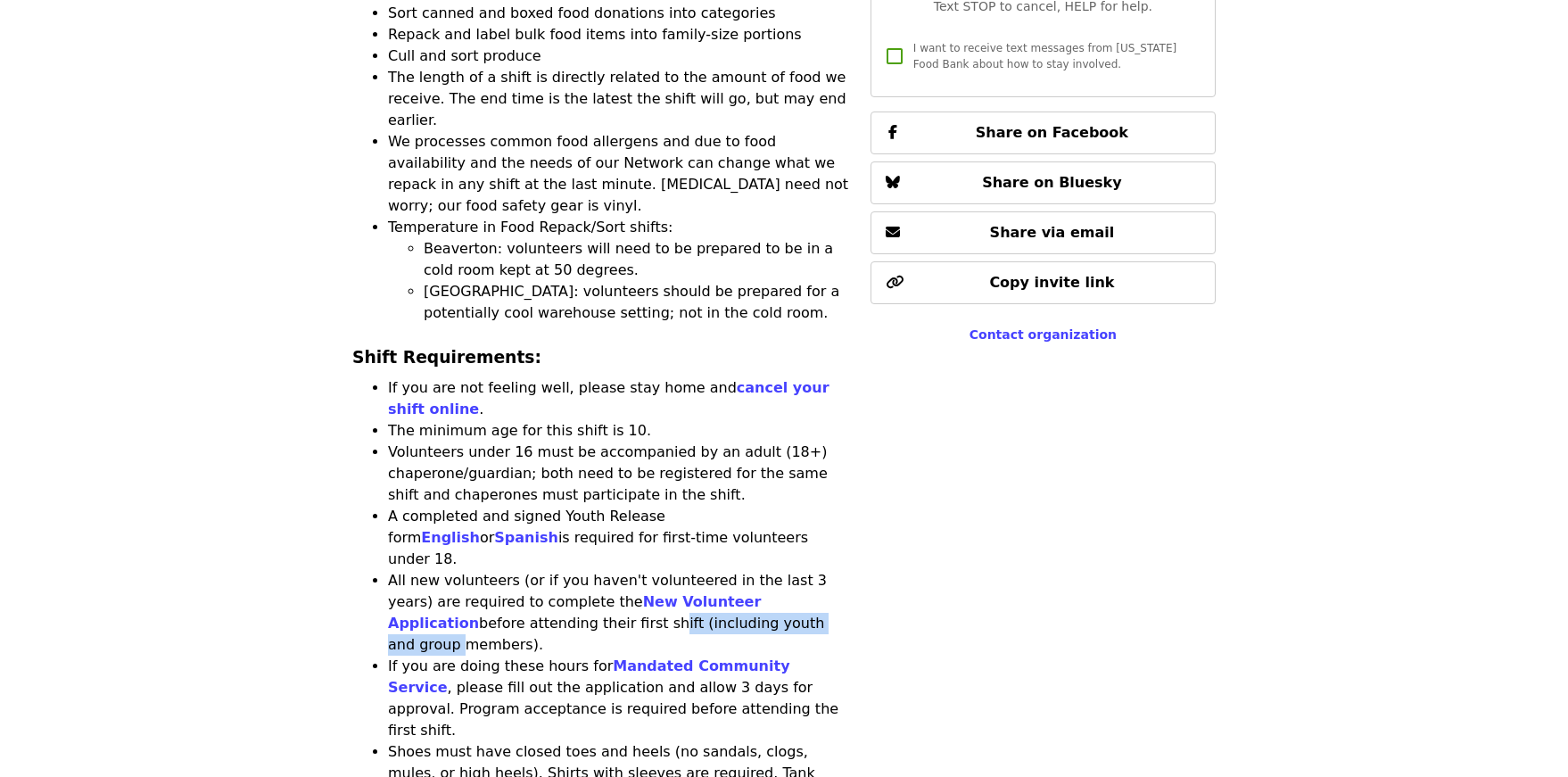
drag, startPoint x: 648, startPoint y: 399, endPoint x: 452, endPoint y: 405, distance: 196.1
click at [452, 570] on li "All new volunteers (or if you haven't volunteered in the last 3 years) are requ…" at bounding box center [619, 613] width 461 height 86
drag, startPoint x: 441, startPoint y: 402, endPoint x: 575, endPoint y: 399, distance: 134.0
click at [575, 570] on li "All new volunteers (or if you haven't volunteered in the last 3 years) are requ…" at bounding box center [619, 613] width 461 height 86
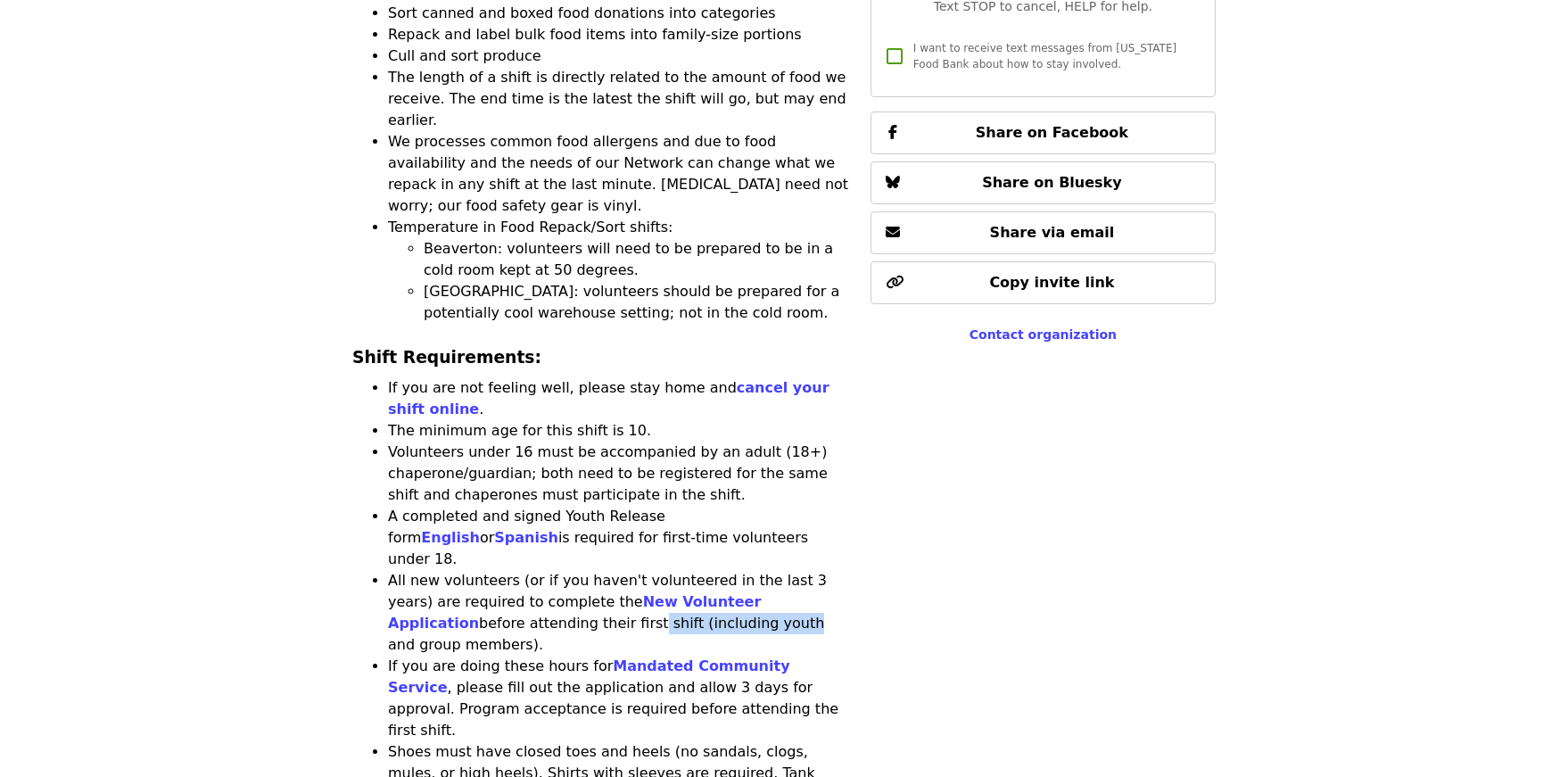
click at [575, 570] on li "All new volunteers (or if you haven't volunteered in the last 3 years) are requ…" at bounding box center [619, 613] width 461 height 86
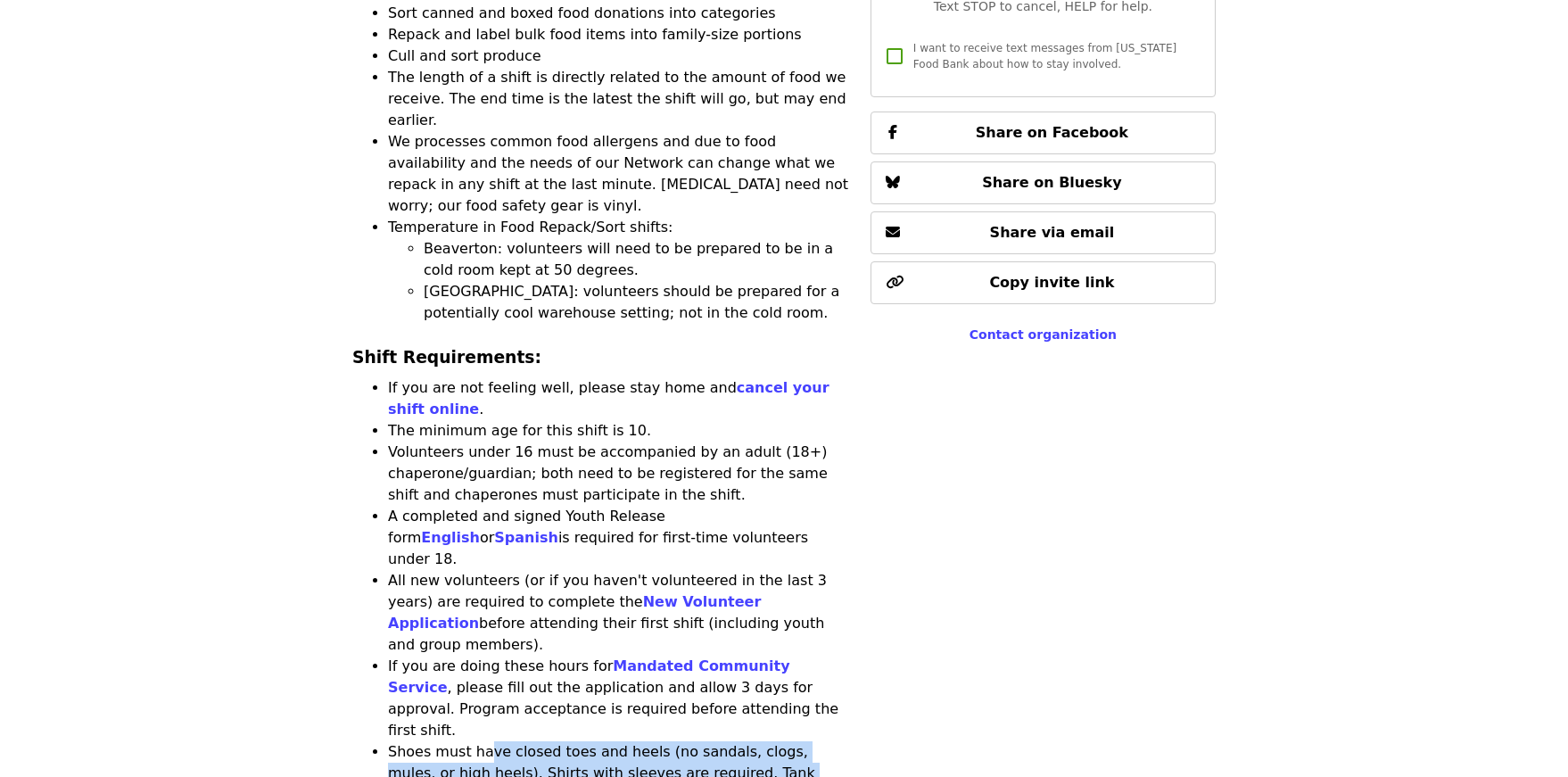
drag, startPoint x: 480, startPoint y: 476, endPoint x: 778, endPoint y: 534, distance: 303.6
click at [778, 742] on li "Shoes must have closed toes and heels (no sandals, clogs, mules, or high heels)…" at bounding box center [619, 784] width 461 height 86
drag, startPoint x: 709, startPoint y: 534, endPoint x: 529, endPoint y: 508, distance: 181.9
click at [534, 742] on li "Shoes must have closed toes and heels (no sandals, clogs, mules, or high heels)…" at bounding box center [619, 784] width 461 height 86
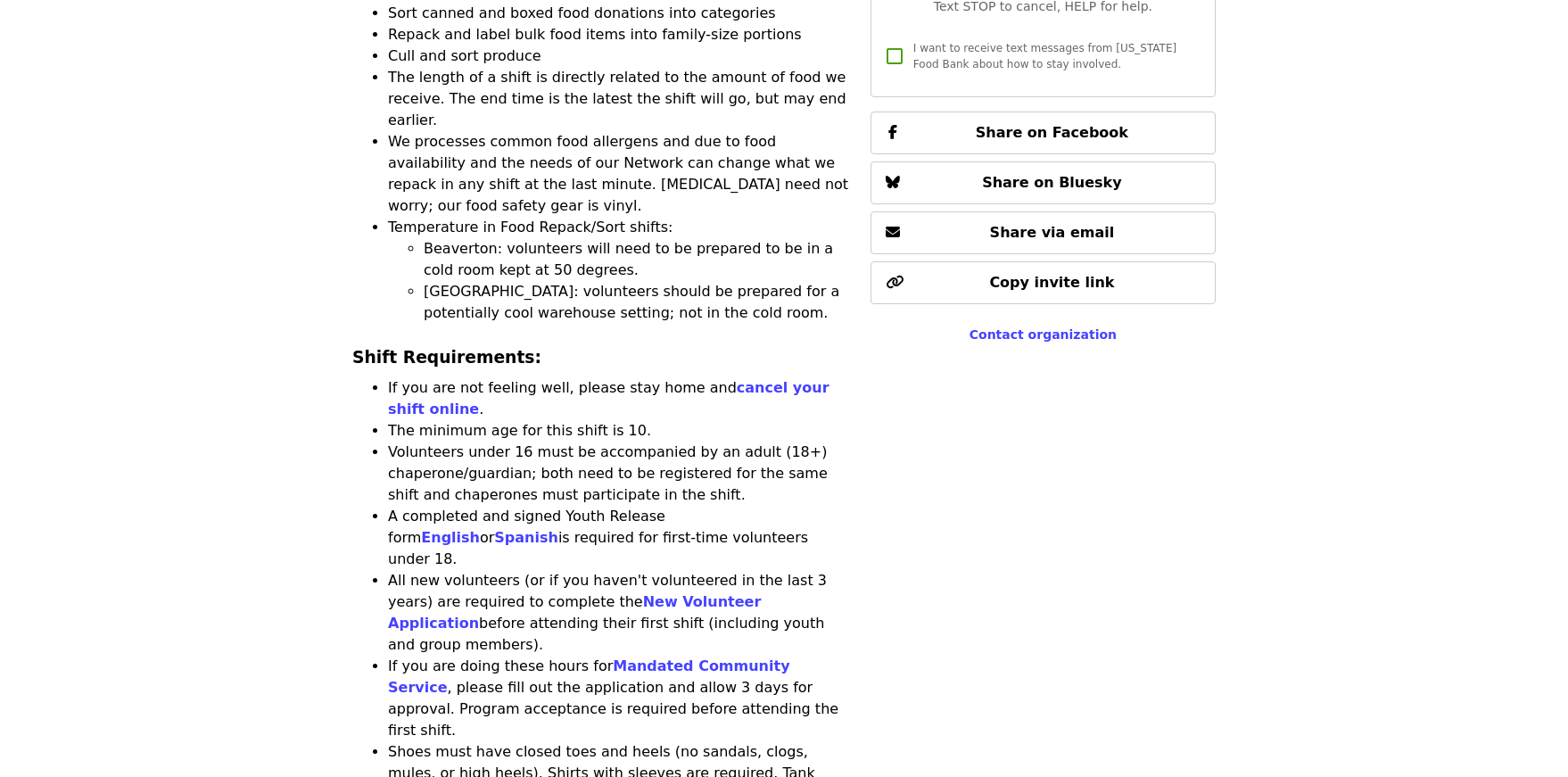
click at [518, 742] on li "Shoes must have closed toes and heels (no sandals, clogs, mules, or high heels)…" at bounding box center [619, 784] width 461 height 86
drag, startPoint x: 439, startPoint y: 496, endPoint x: 850, endPoint y: 528, distance: 412.2
drag, startPoint x: 503, startPoint y: 481, endPoint x: 724, endPoint y: 523, distance: 225.0
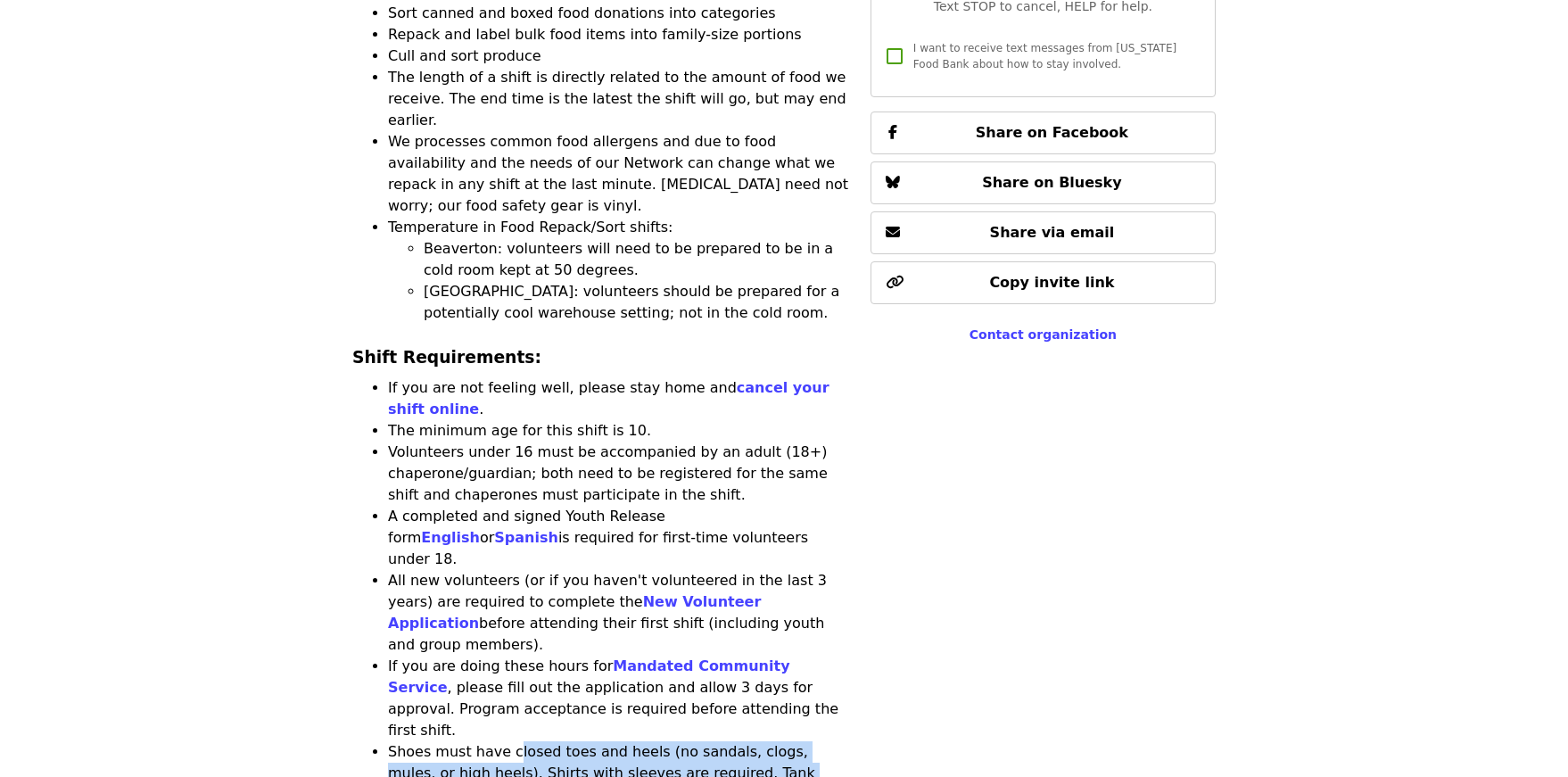
click at [724, 742] on li "Shoes must have closed toes and heels (no sandals, clogs, mules, or high heels)…" at bounding box center [619, 784] width 461 height 86
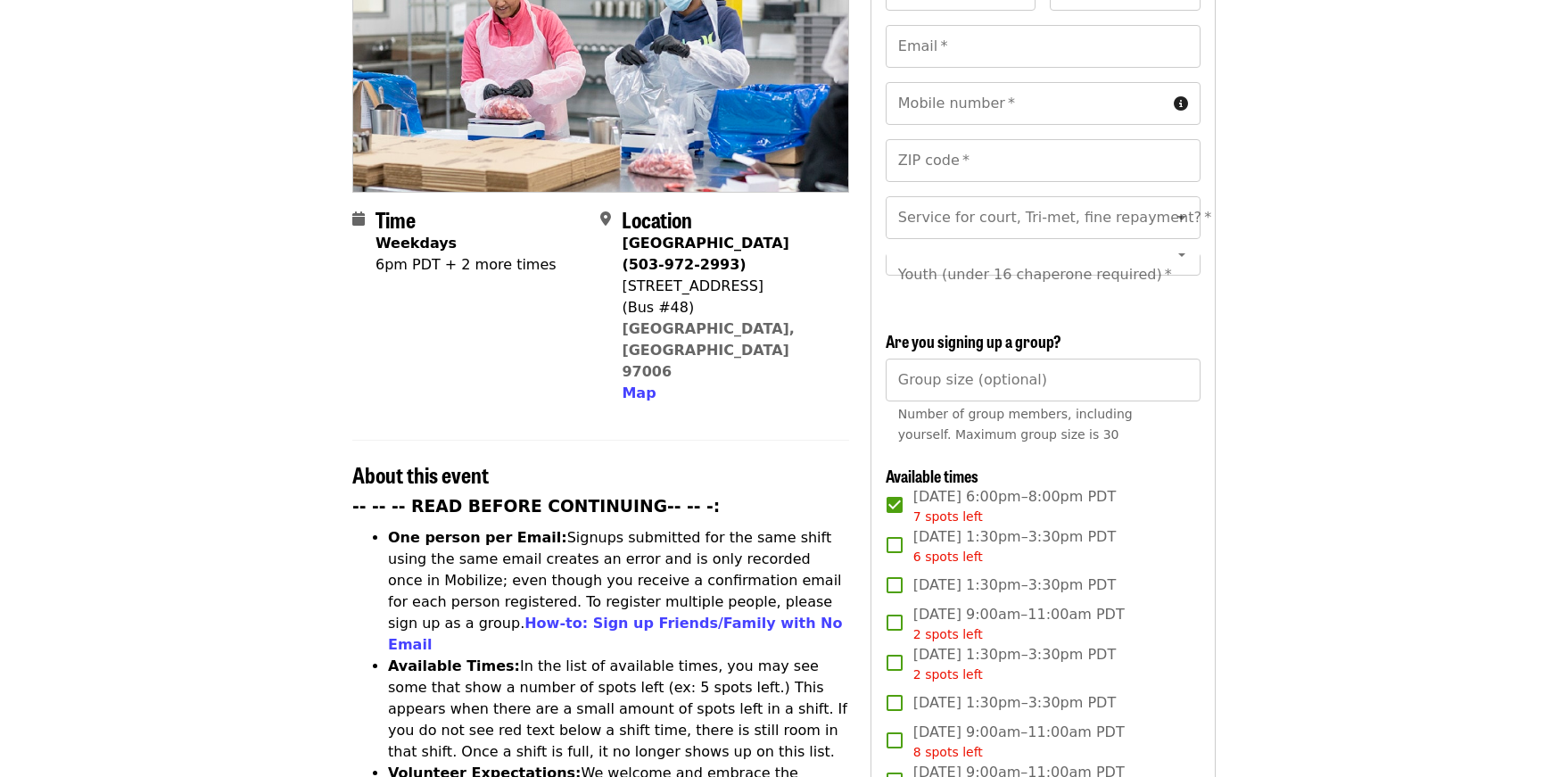
scroll to position [0, 0]
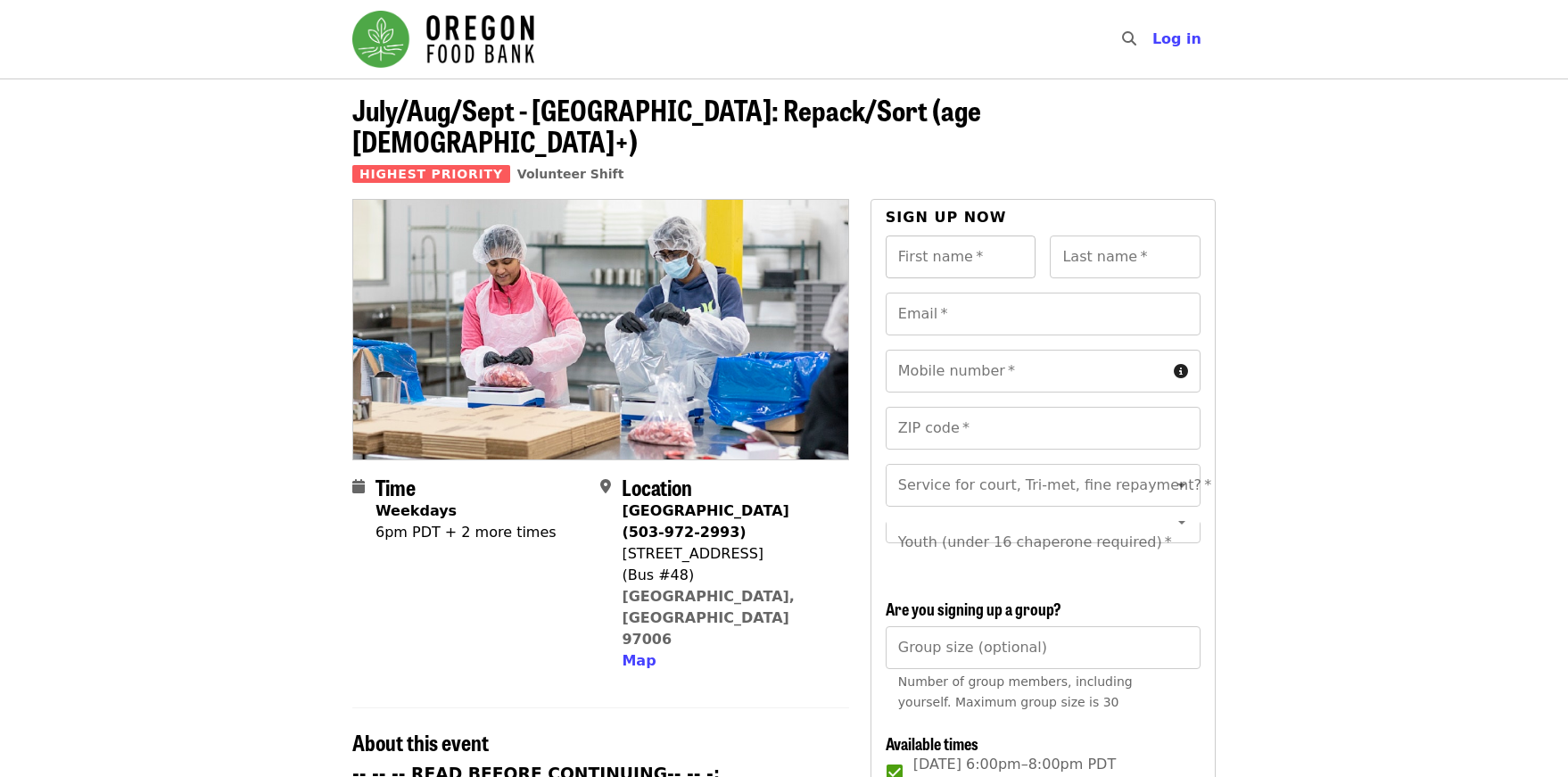
click at [995, 235] on input "First name   *" at bounding box center [960, 256] width 151 height 42
click at [960, 235] on input "First name   *" at bounding box center [960, 256] width 151 height 42
type input "****"
type input "********"
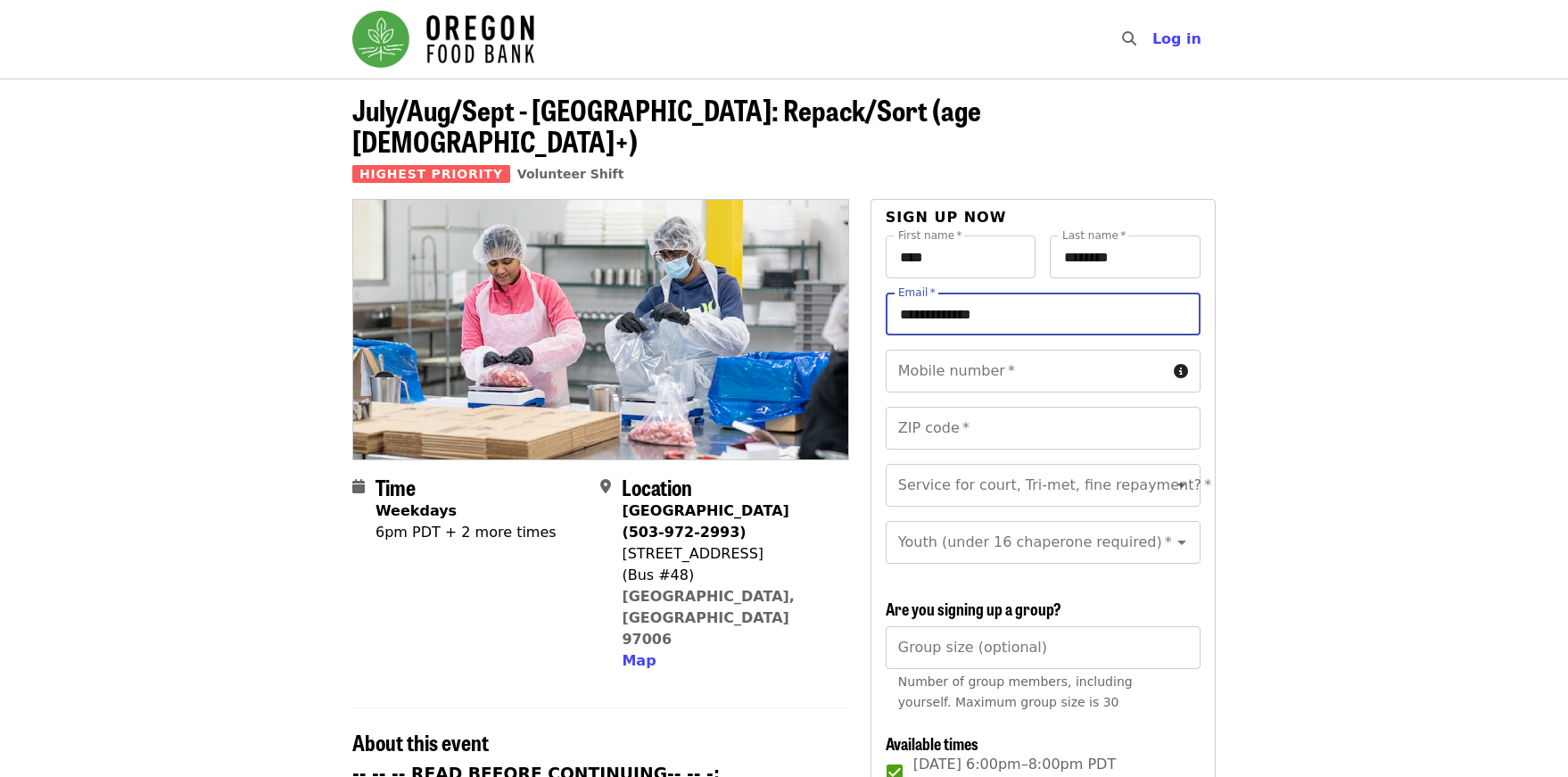
type input "**********"
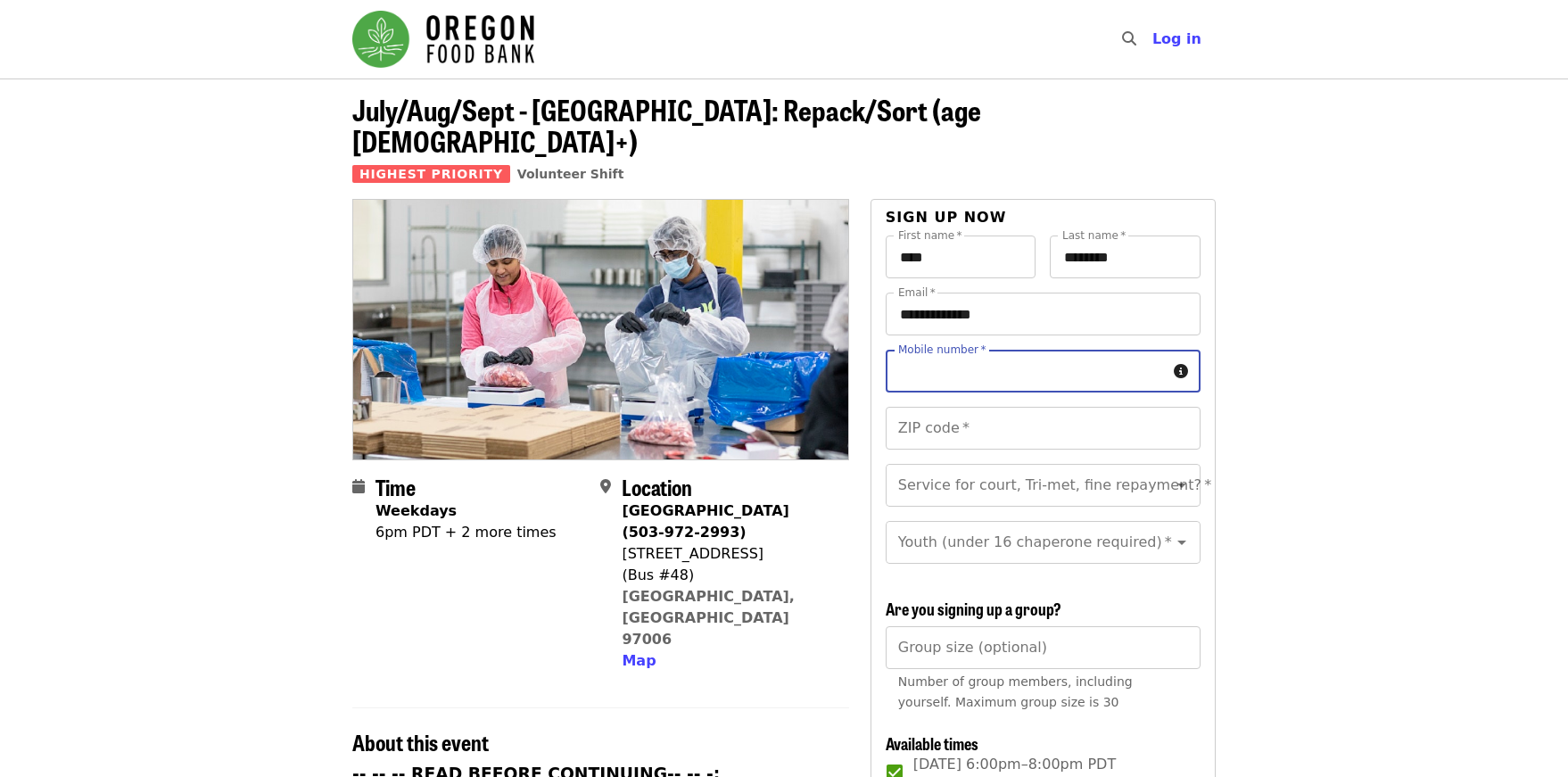
type input "*"
type input "**********"
click at [940, 407] on input "ZIP code   *" at bounding box center [1043, 427] width 315 height 42
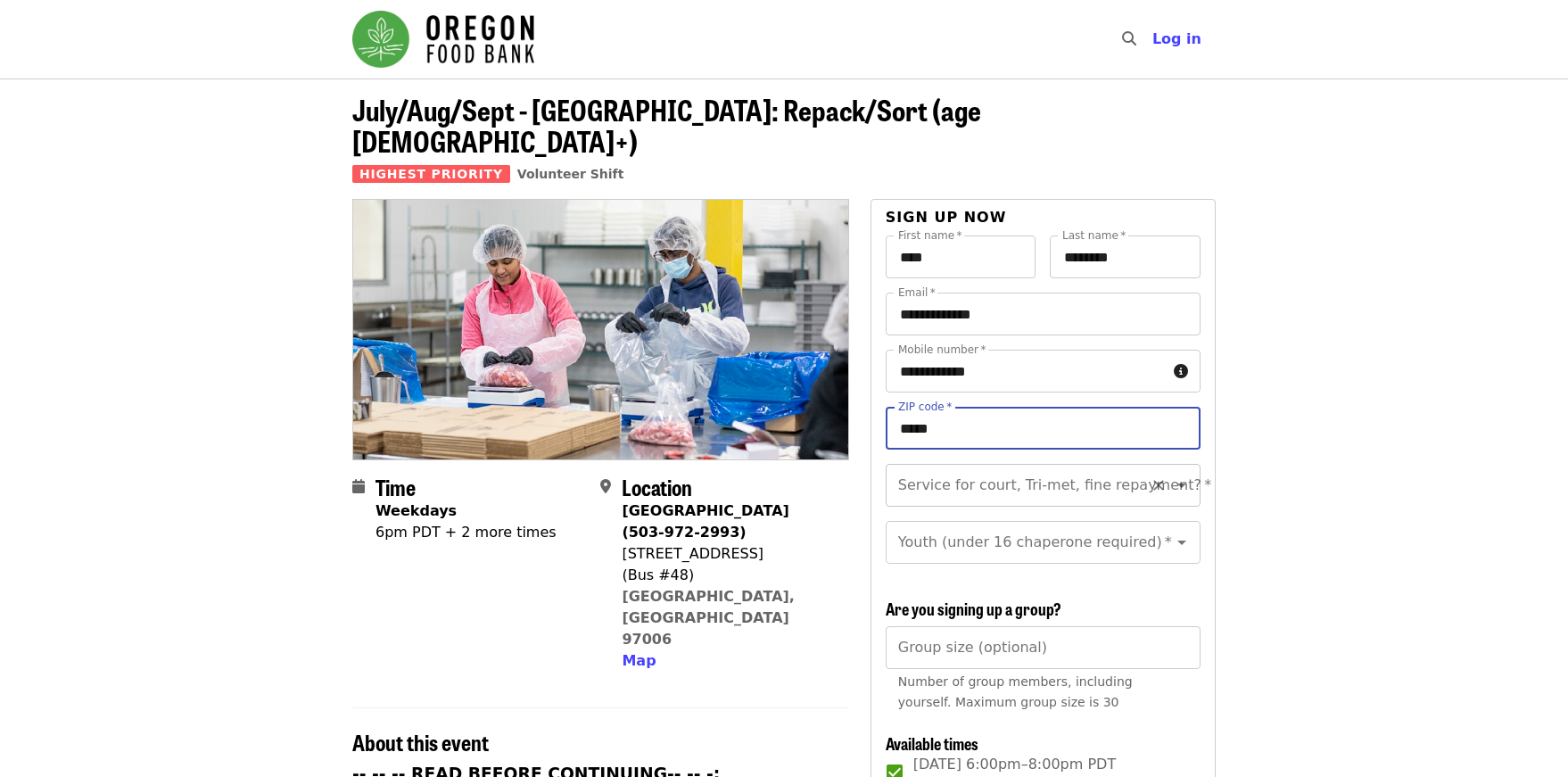
type input "*****"
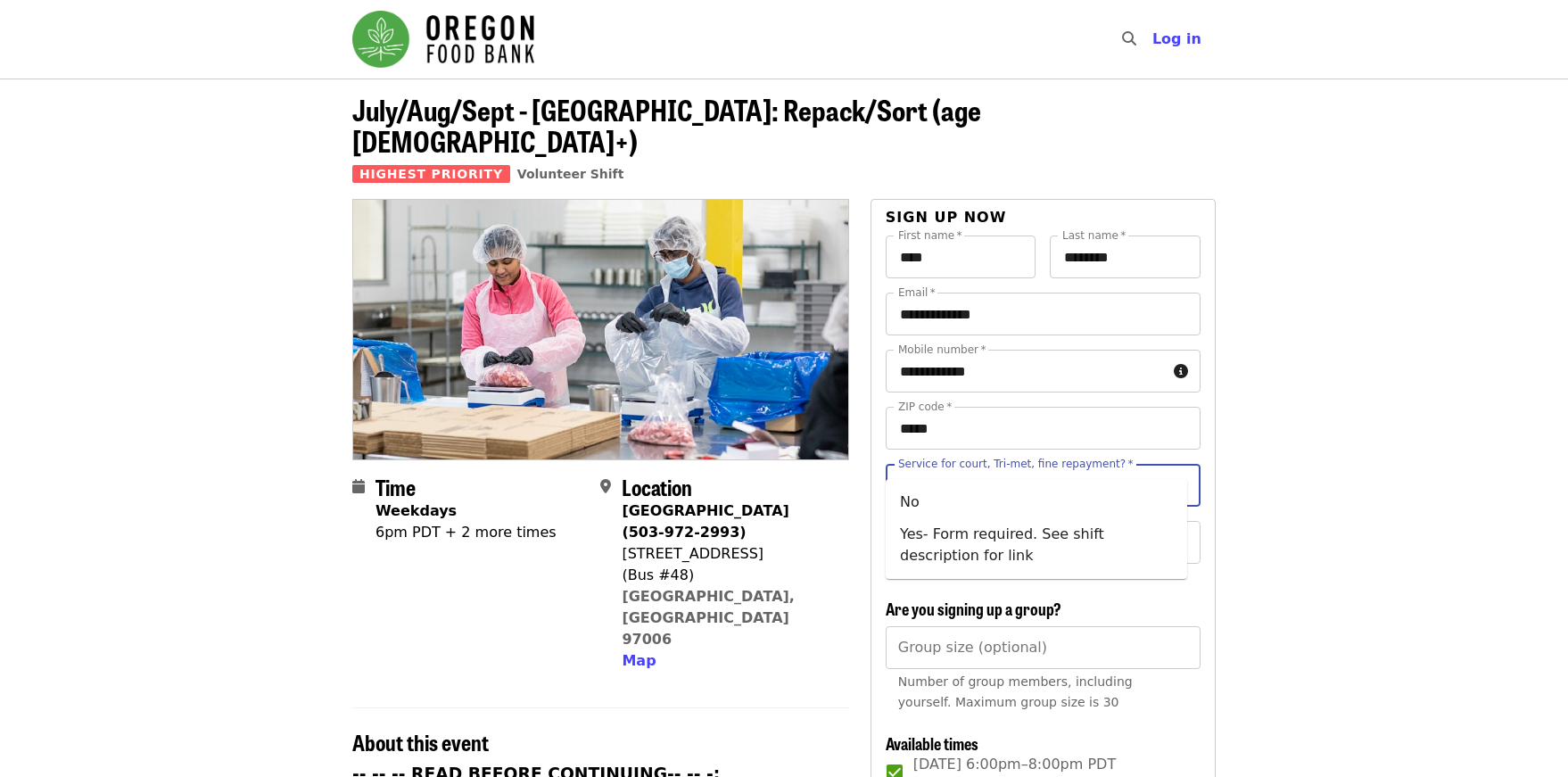
click at [1088, 469] on input "Service for court, Tri-met, fine repayment?   *" at bounding box center [1021, 486] width 242 height 33
click at [944, 510] on li "No" at bounding box center [1036, 502] width 301 height 32
type input "**"
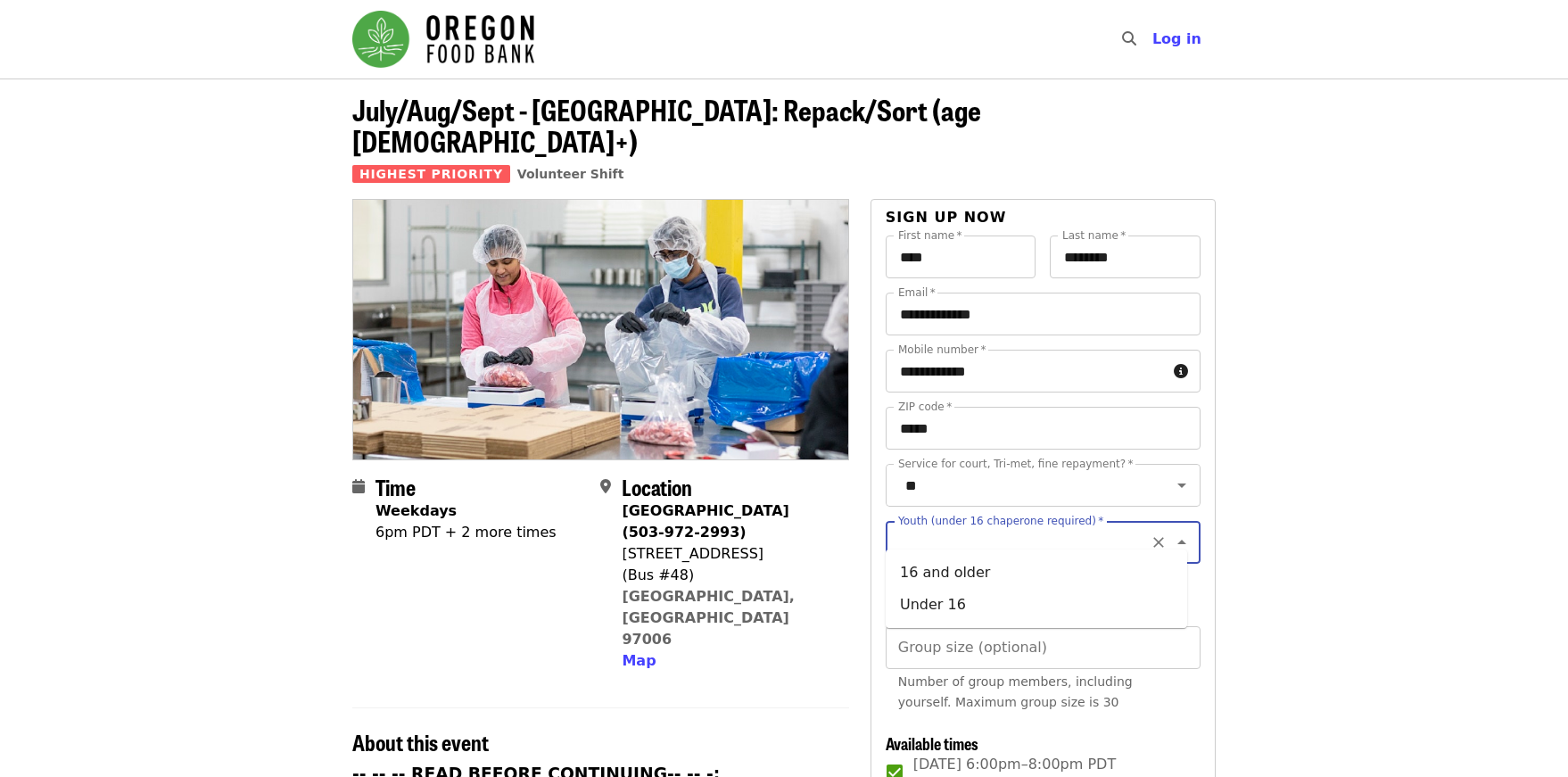
click at [1081, 542] on input "Youth (under 16 chaperone required)   *" at bounding box center [1021, 542] width 242 height 33
click at [959, 579] on li "16 and older" at bounding box center [1036, 572] width 301 height 32
type input "**********"
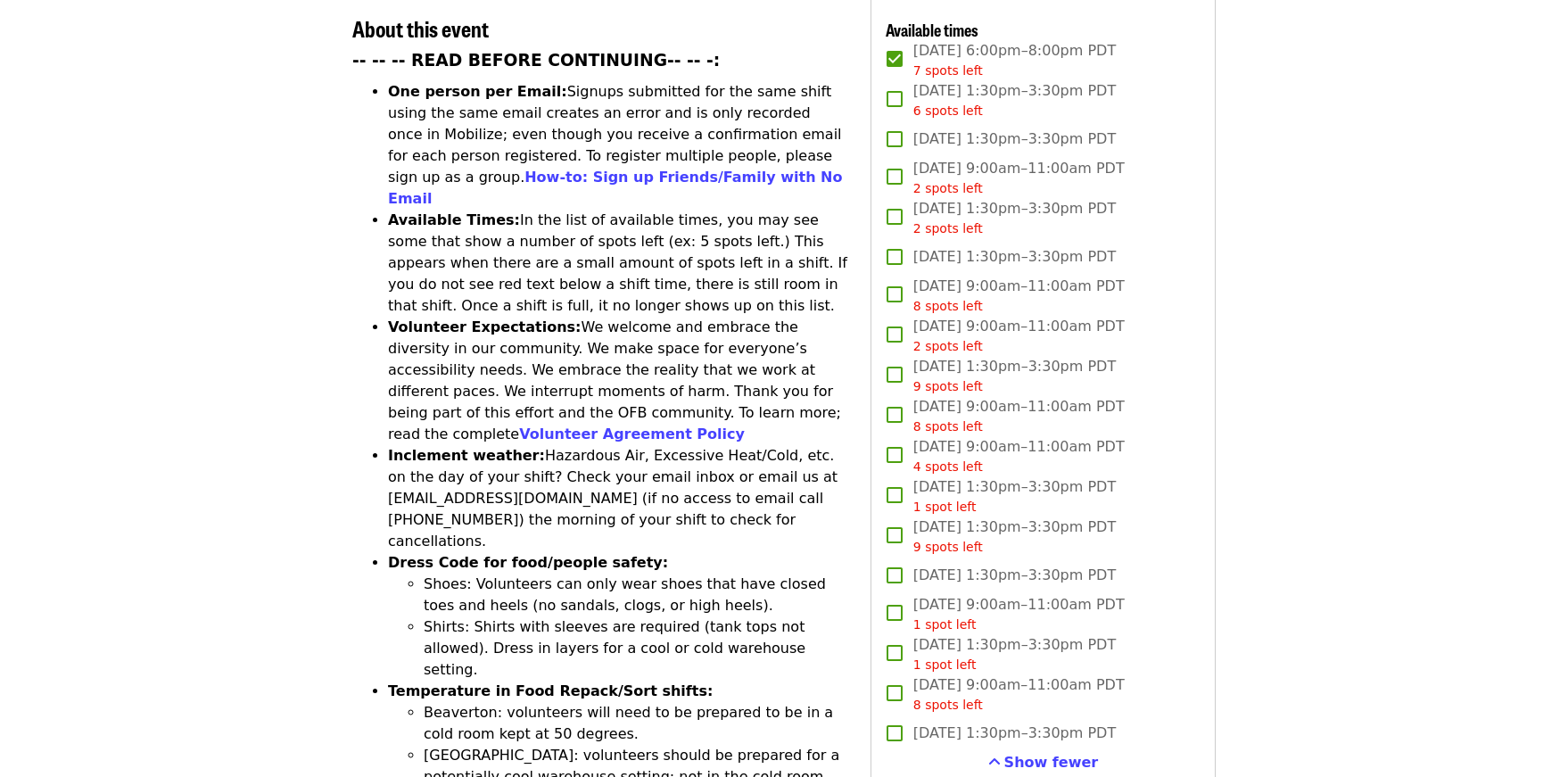
scroll to position [1249, 0]
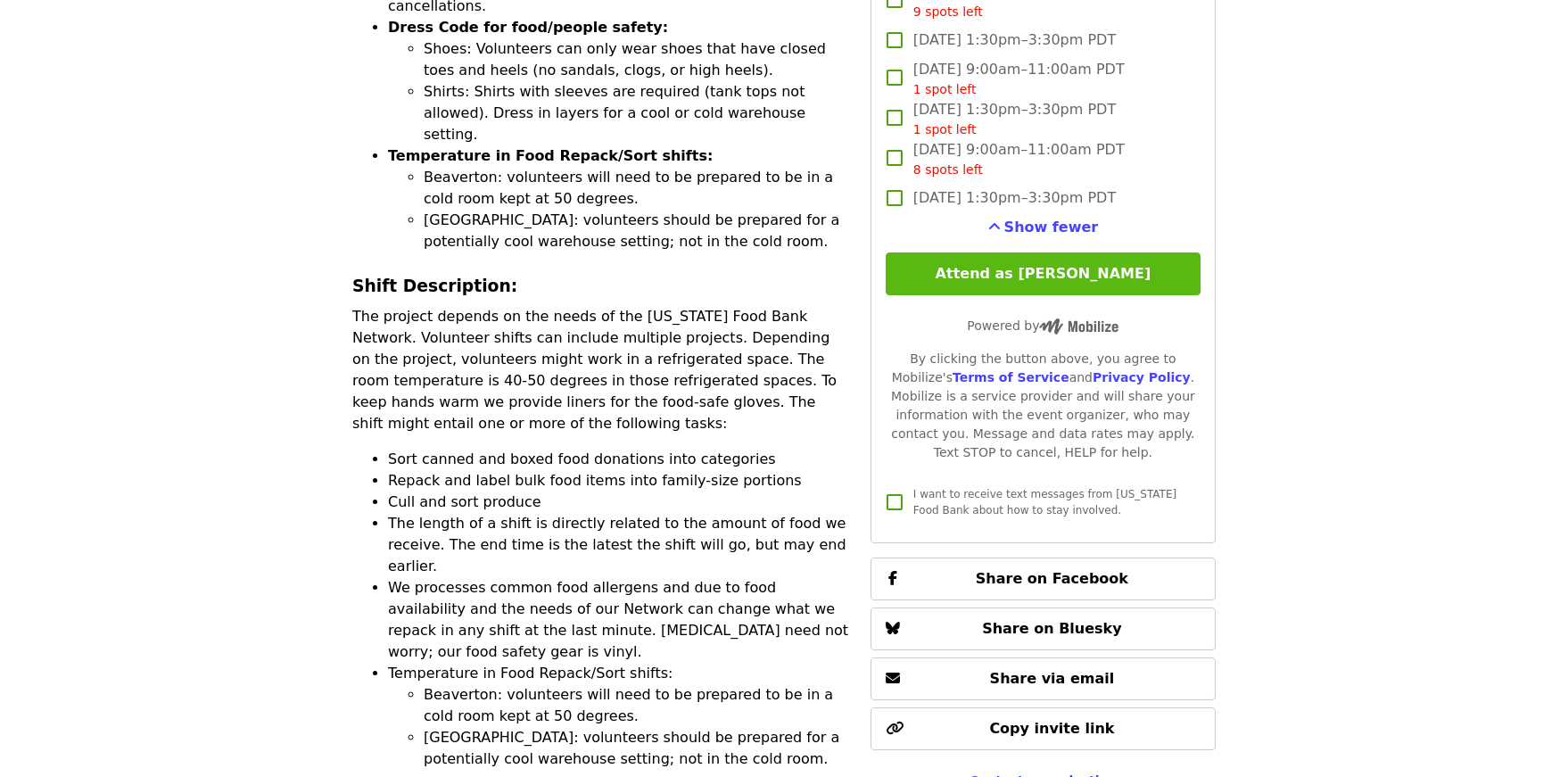
click at [1082, 278] on button "Attend as [PERSON_NAME]" at bounding box center [1043, 273] width 315 height 42
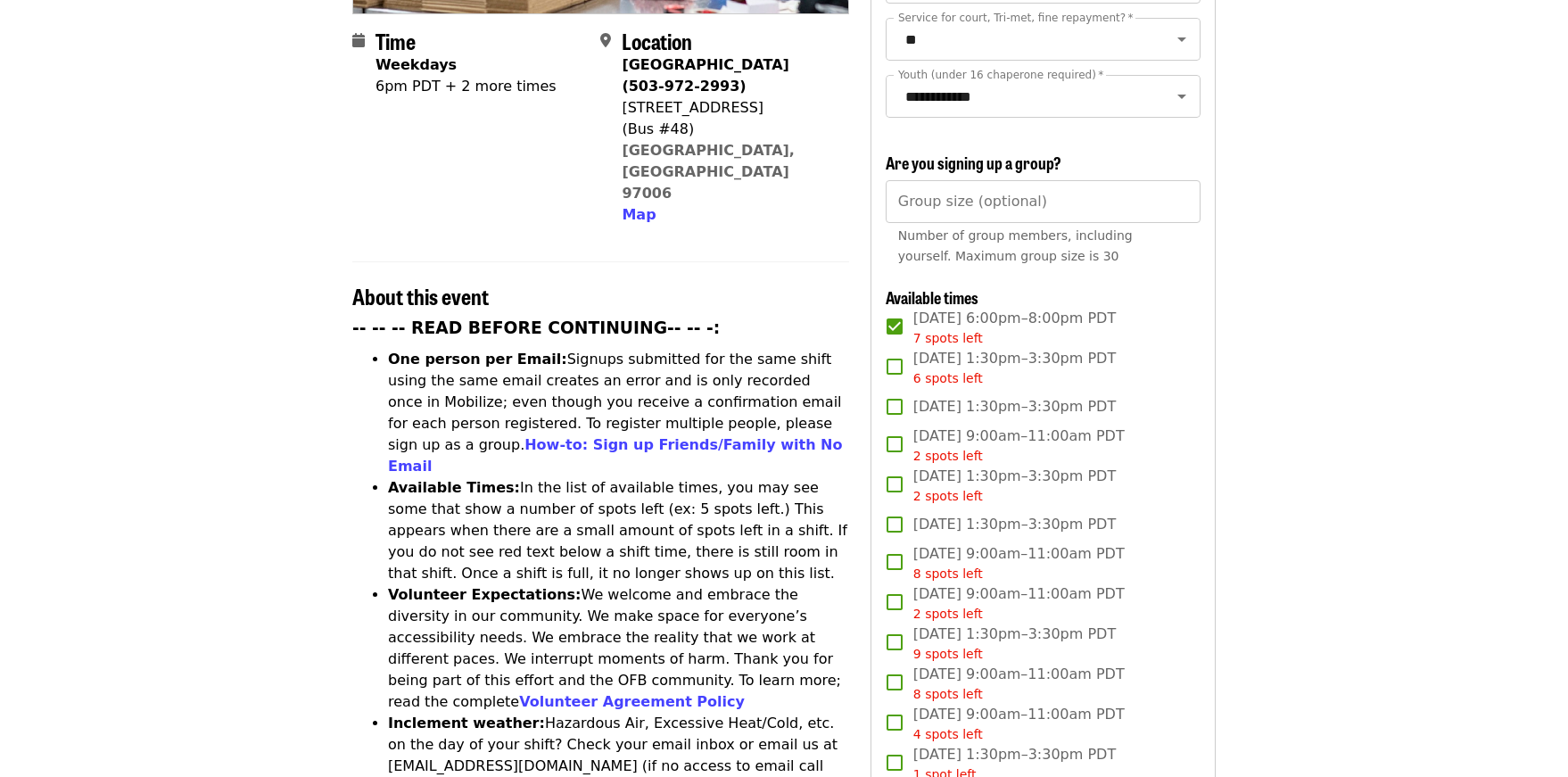
scroll to position [0, 0]
